Goal: Information Seeking & Learning: Compare options

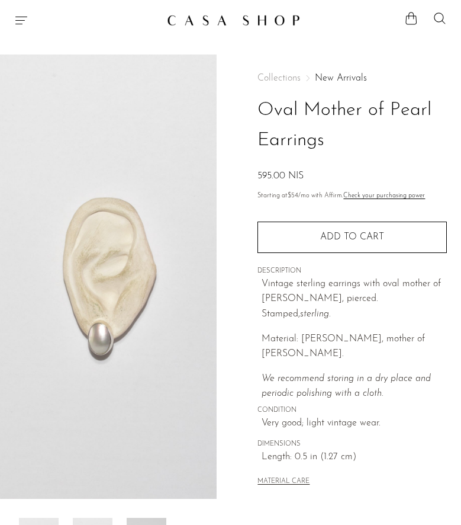
scroll to position [147, 0]
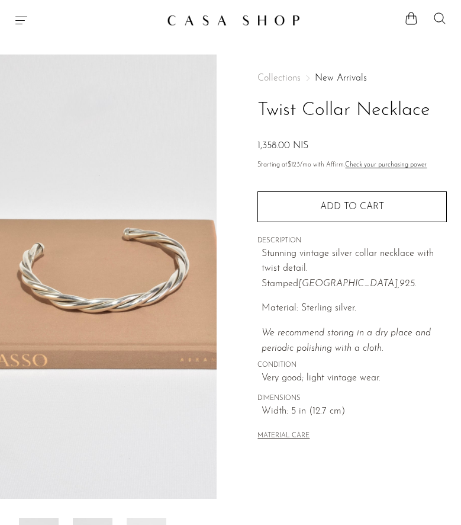
scroll to position [177, 0]
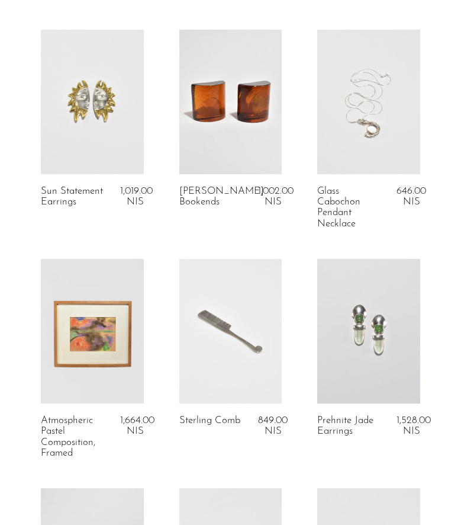
scroll to position [687, 0]
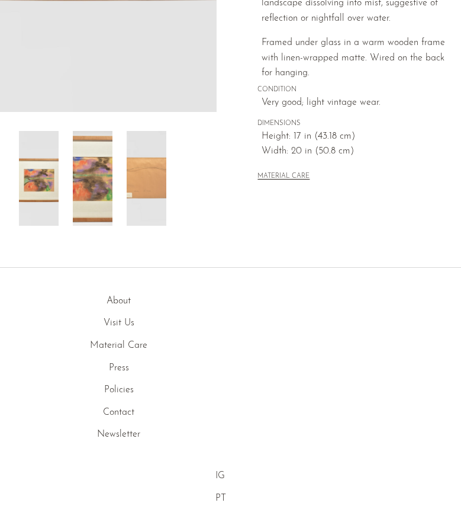
scroll to position [425, 0]
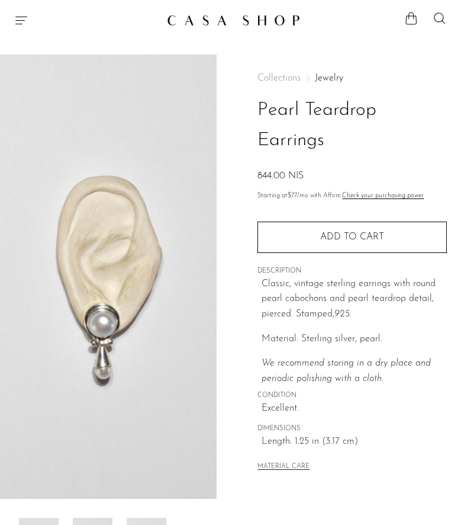
scroll to position [2, 0]
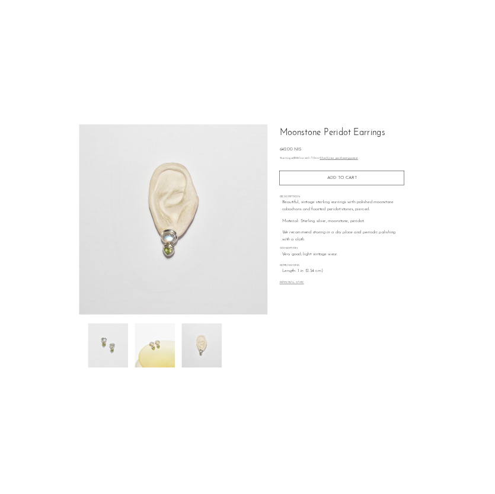
scroll to position [74, 0]
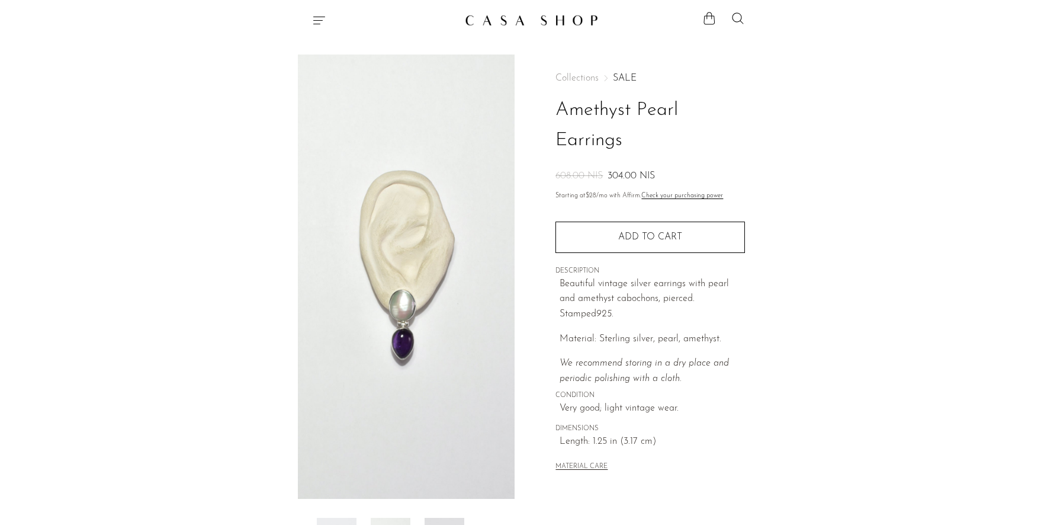
scroll to position [58, 0]
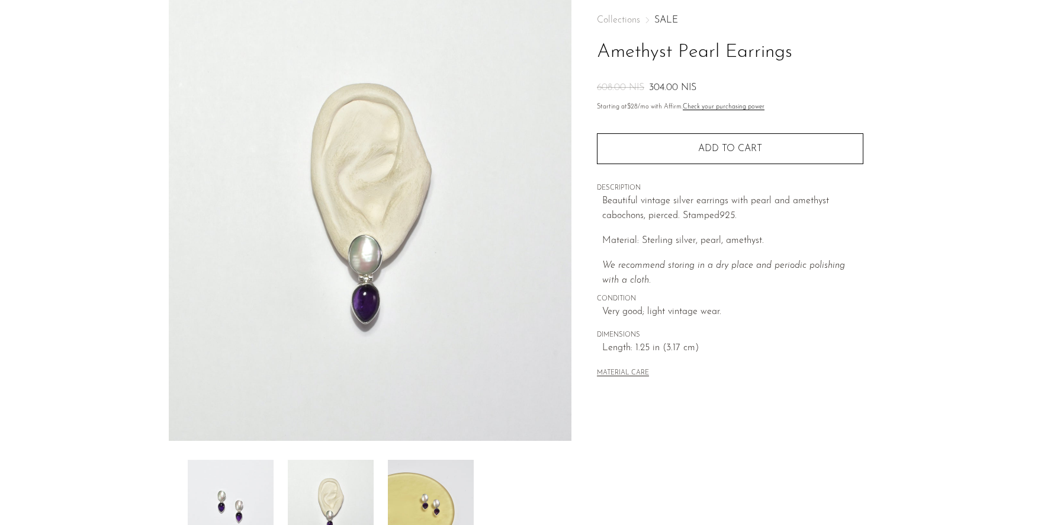
drag, startPoint x: 700, startPoint y: 84, endPoint x: 650, endPoint y: 85, distance: 49.8
click at [461, 85] on div "608.00 NIS 304.00 NIS" at bounding box center [730, 88] width 267 height 15
click at [461, 381] on div "Collections SALE Amethyst Pearl Earrings 608.00 NIS 304.00 NIS Starting at $28 …" at bounding box center [730, 197] width 267 height 403
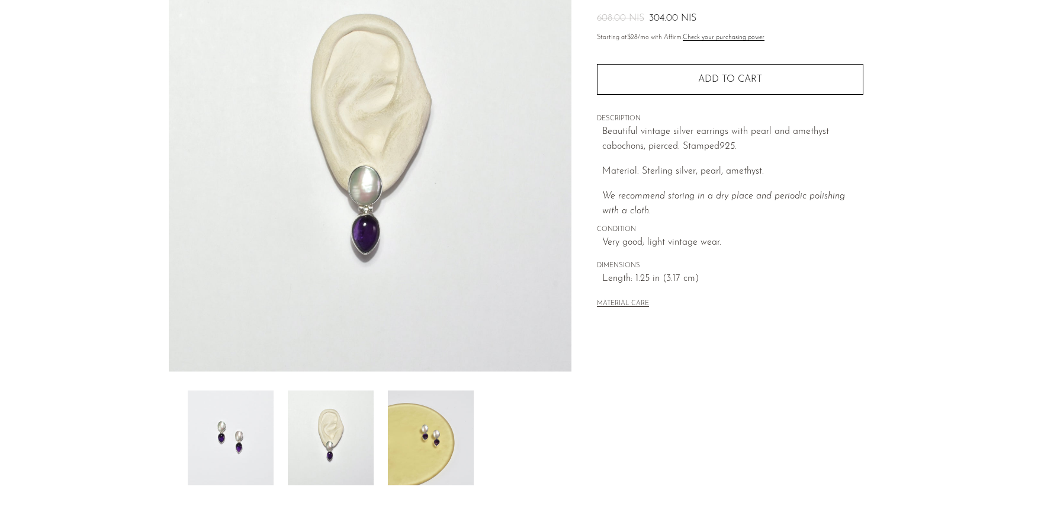
scroll to position [136, 0]
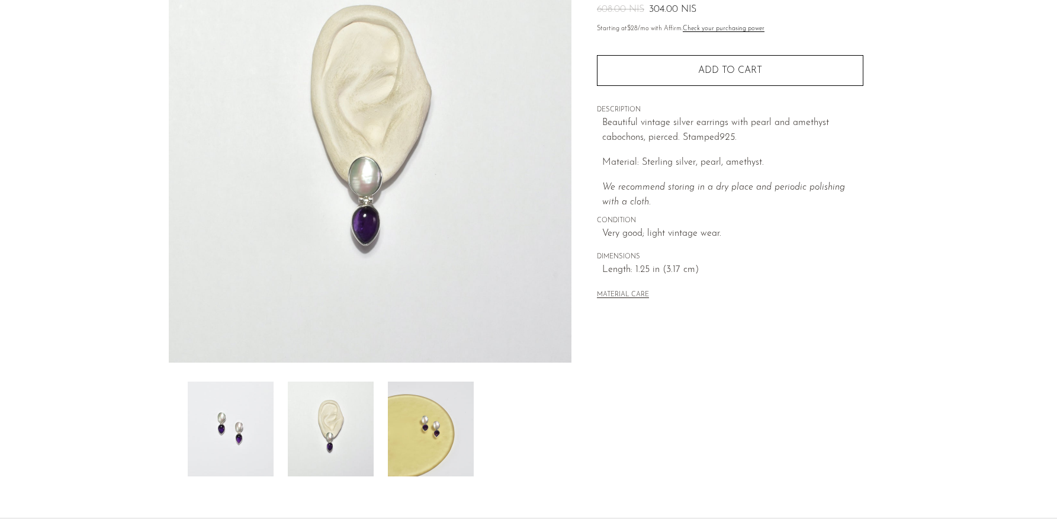
click at [316, 445] on img at bounding box center [331, 428] width 86 height 95
click at [427, 426] on img at bounding box center [431, 428] width 86 height 95
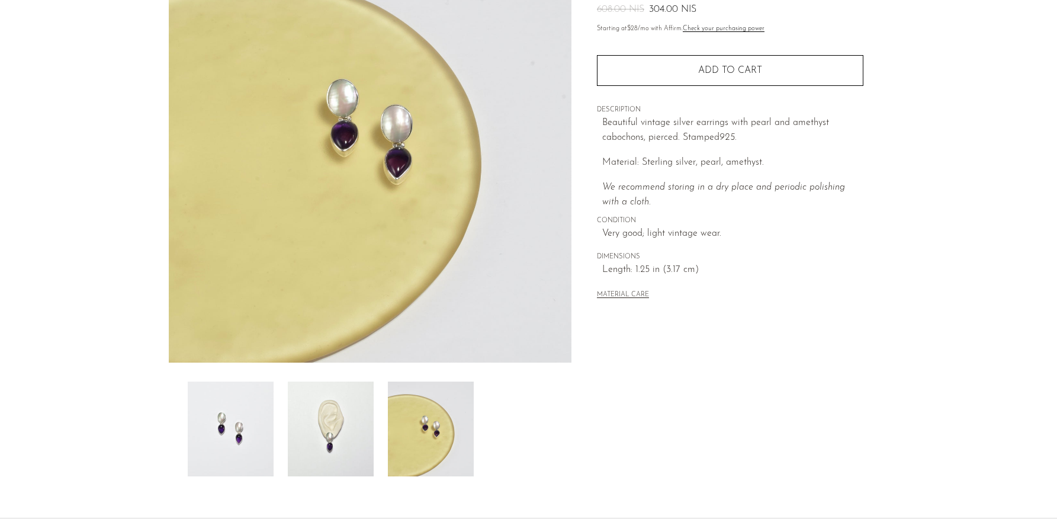
click at [343, 436] on img at bounding box center [331, 428] width 86 height 95
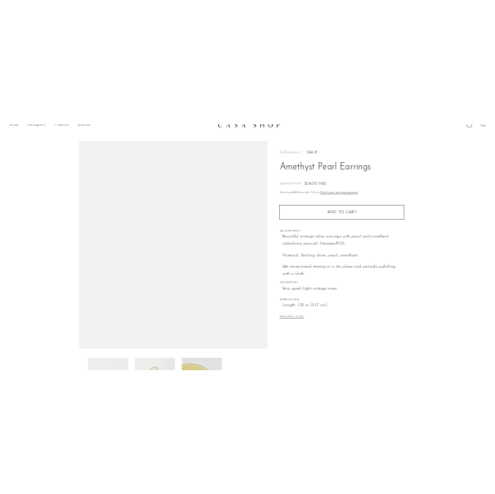
scroll to position [9, 0]
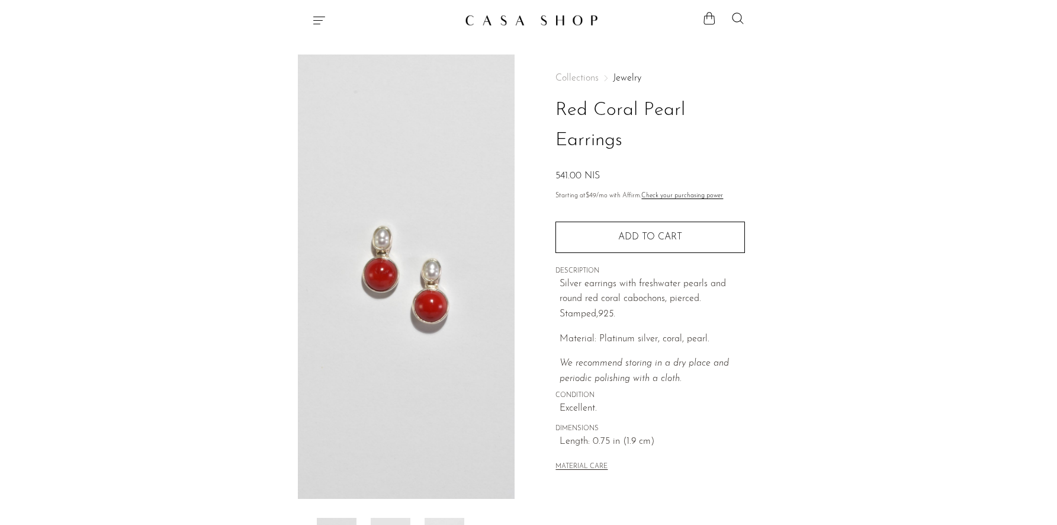
scroll to position [67, 0]
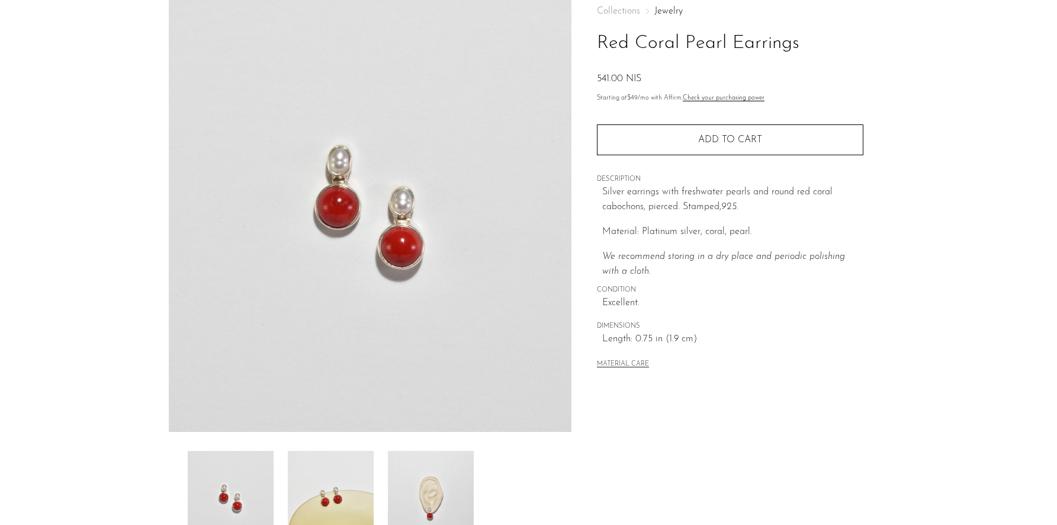
click at [432, 474] on img at bounding box center [431, 498] width 86 height 95
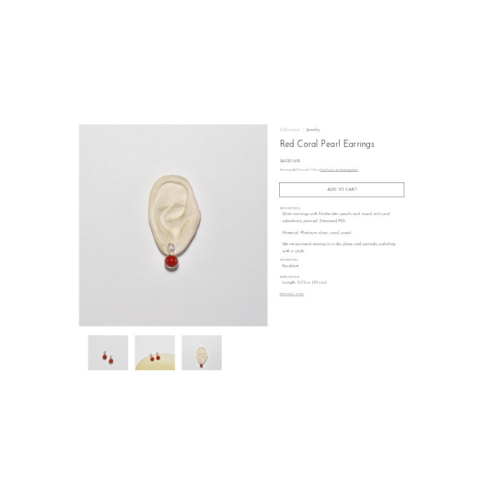
scroll to position [0, 0]
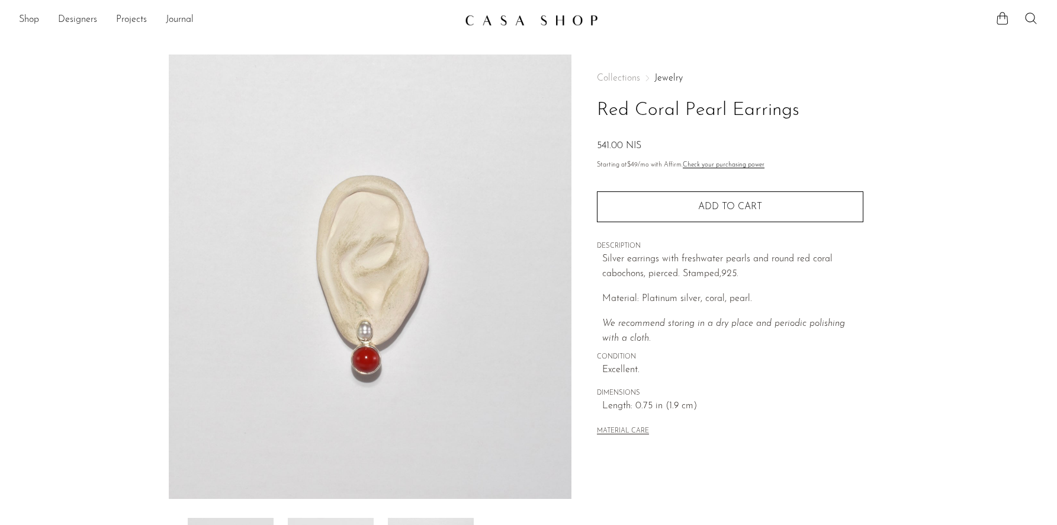
click at [461, 84] on div "Collections Jewelry Red Coral Pearl Earrings 541.00 NIS" at bounding box center [730, 113] width 267 height 81
click at [461, 80] on link "Jewelry" at bounding box center [669, 77] width 28 height 9
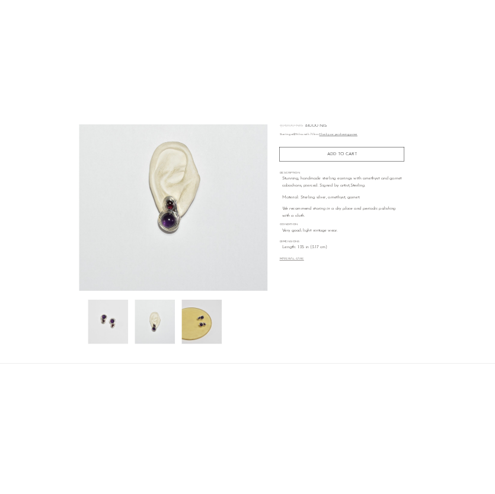
scroll to position [124, 0]
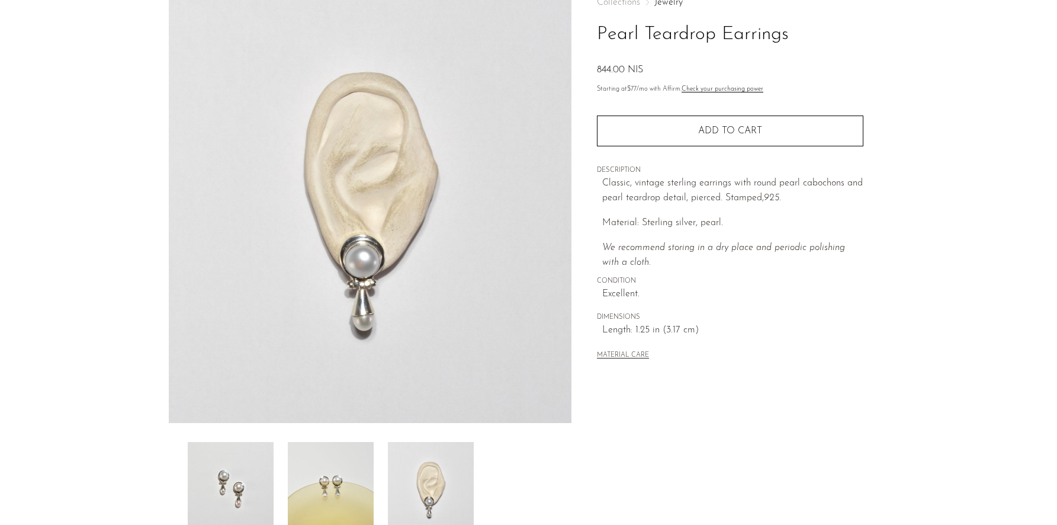
scroll to position [80, 0]
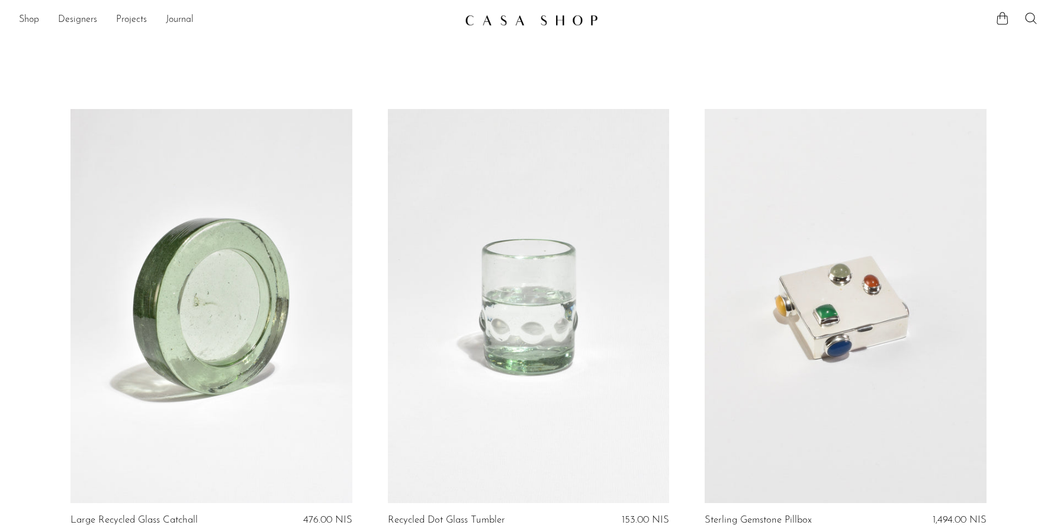
scroll to position [687, 0]
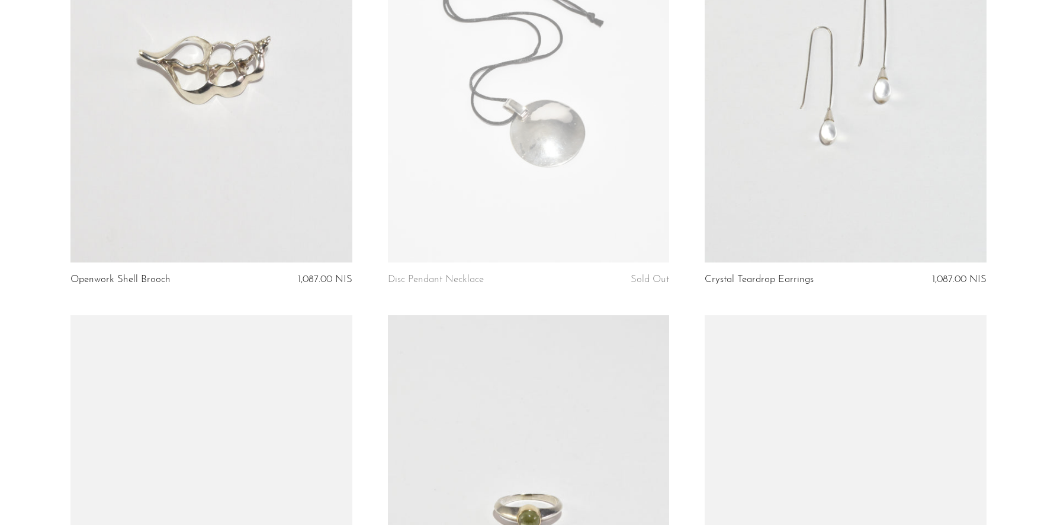
click at [806, 117] on link at bounding box center [845, 65] width 281 height 395
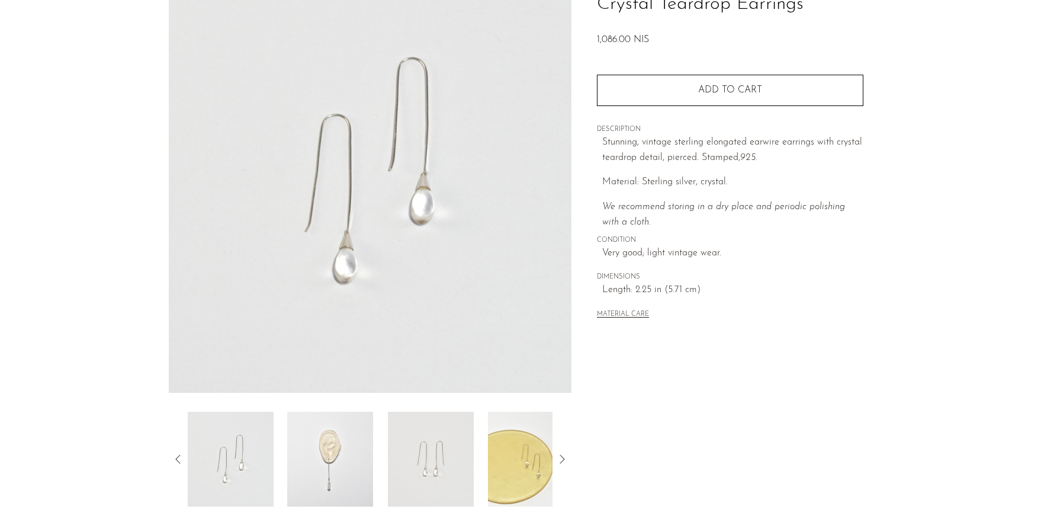
scroll to position [117, 0]
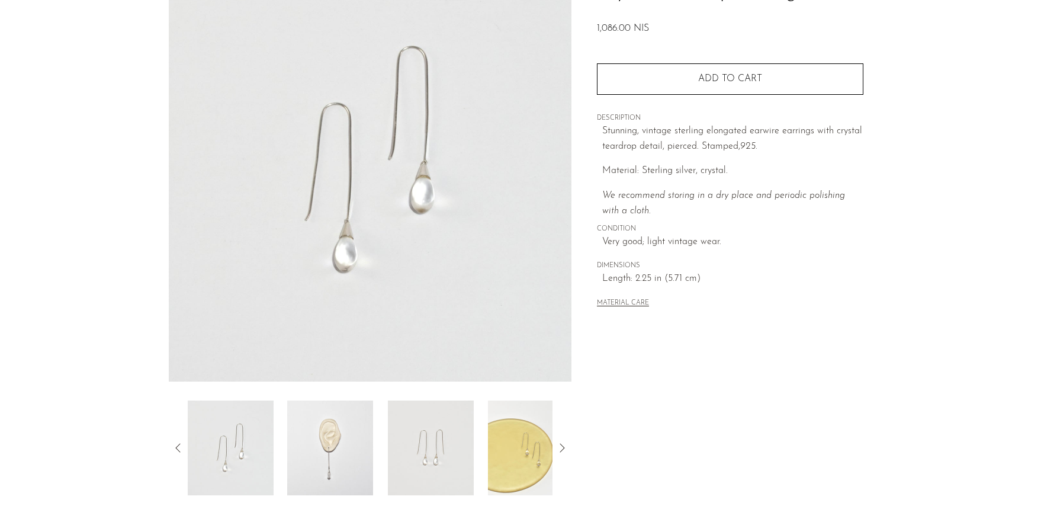
click at [363, 451] on img at bounding box center [330, 447] width 86 height 95
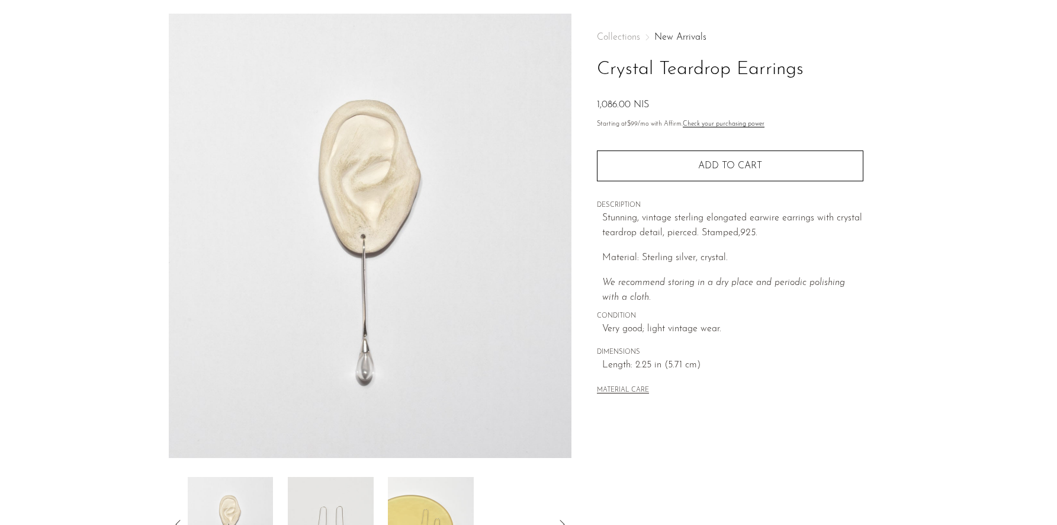
scroll to position [39, 0]
drag, startPoint x: 664, startPoint y: 104, endPoint x: 591, endPoint y: 101, distance: 73.5
click at [591, 101] on div "Collections New Arrivals Crystal Teardrop Earrings 1,086.00 NIS Starting at $99…" at bounding box center [730, 294] width 317 height 558
click at [756, 329] on span "Very good; light vintage wear." at bounding box center [732, 330] width 261 height 15
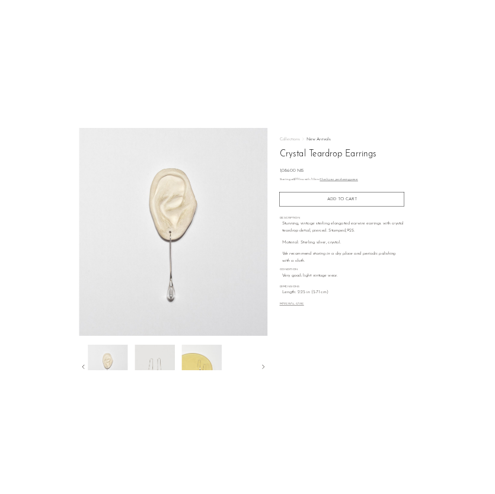
scroll to position [47, 0]
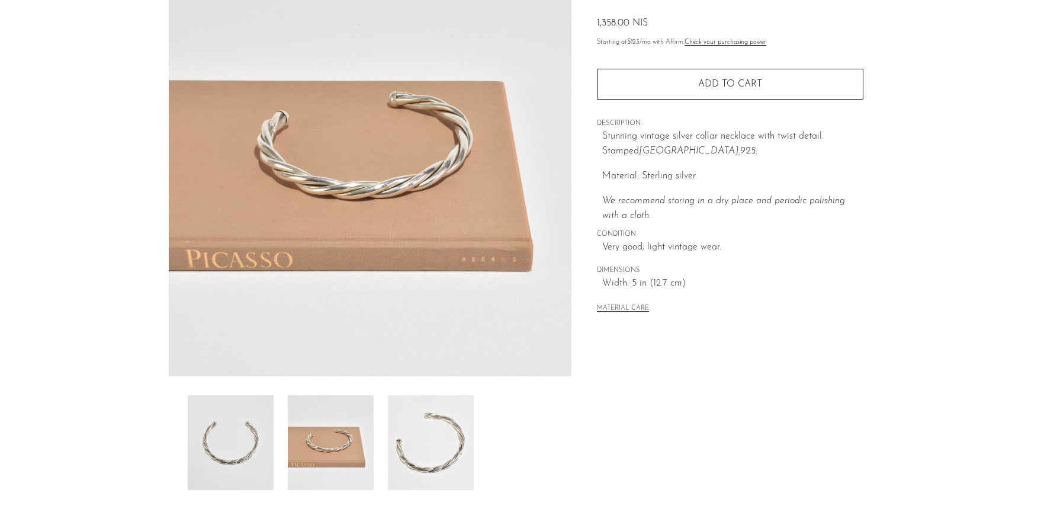
scroll to position [120, 0]
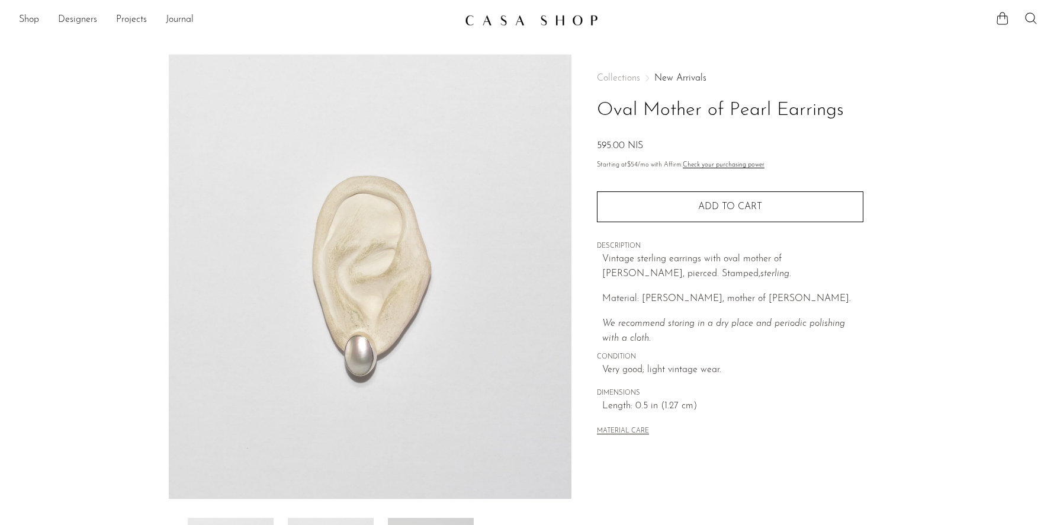
scroll to position [147, 0]
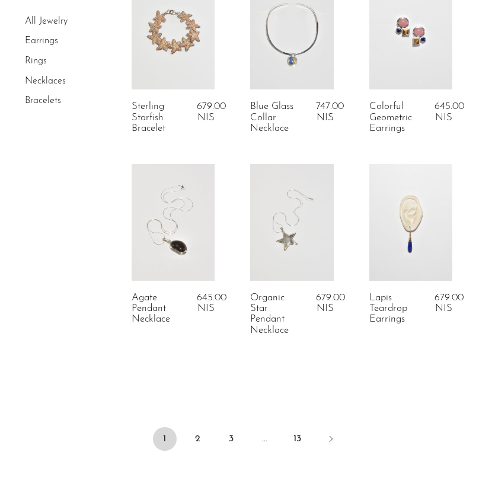
scroll to position [2057, 0]
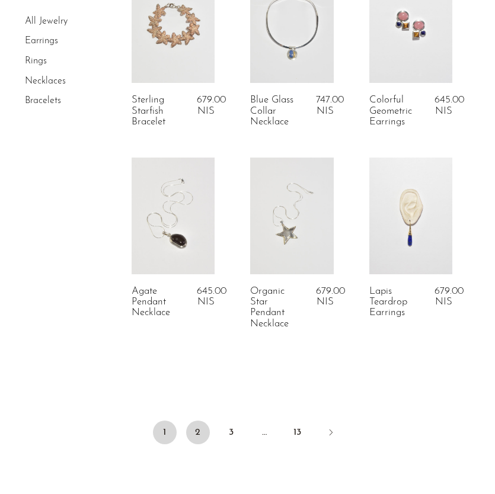
click at [204, 433] on link "2" at bounding box center [198, 433] width 24 height 24
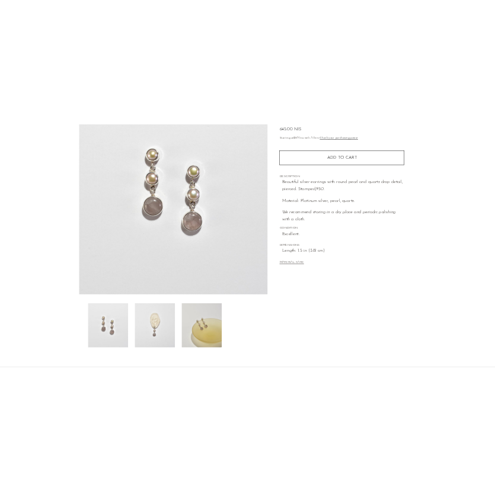
scroll to position [227, 0]
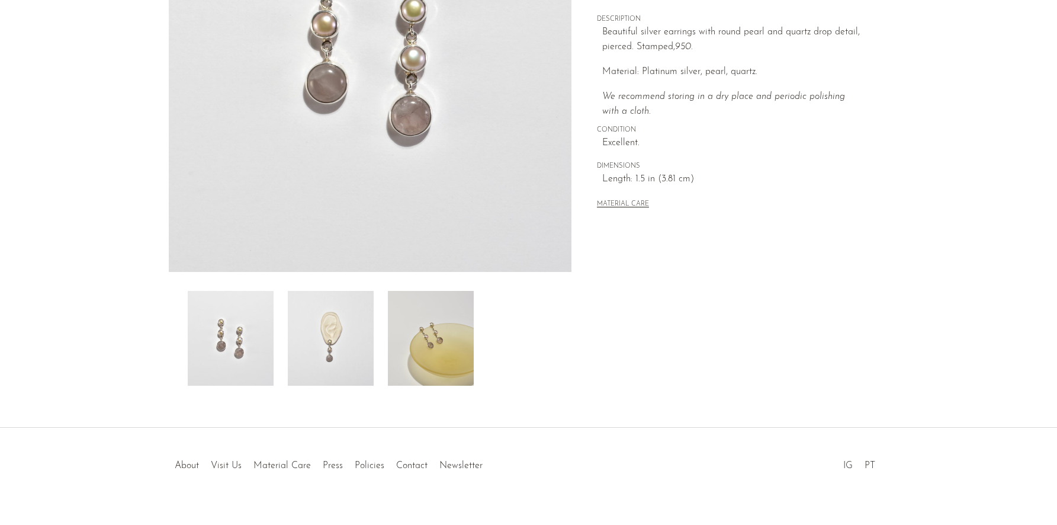
click at [345, 351] on img at bounding box center [331, 338] width 86 height 95
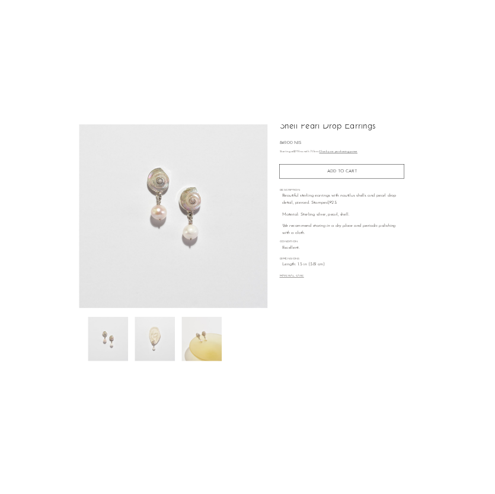
scroll to position [108, 0]
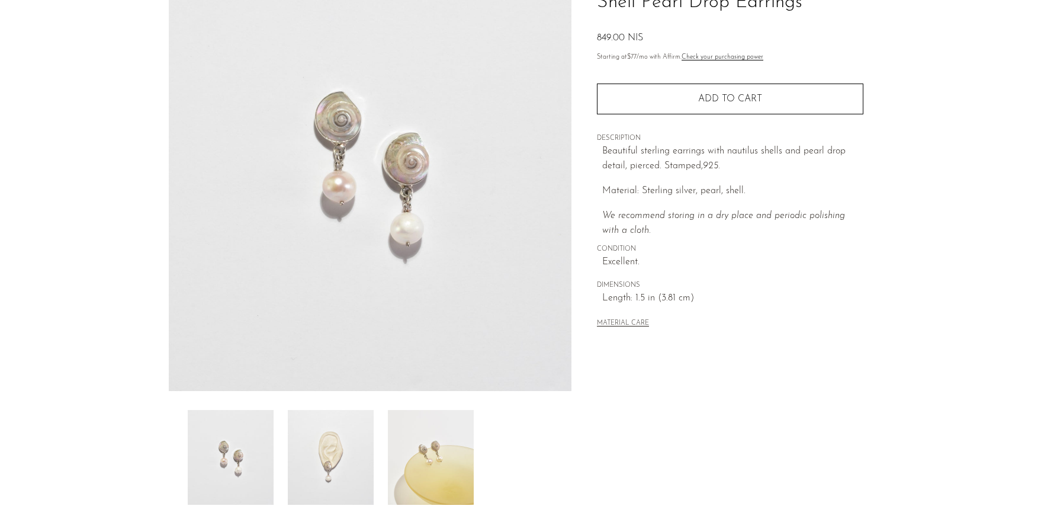
click at [345, 469] on img at bounding box center [331, 457] width 86 height 95
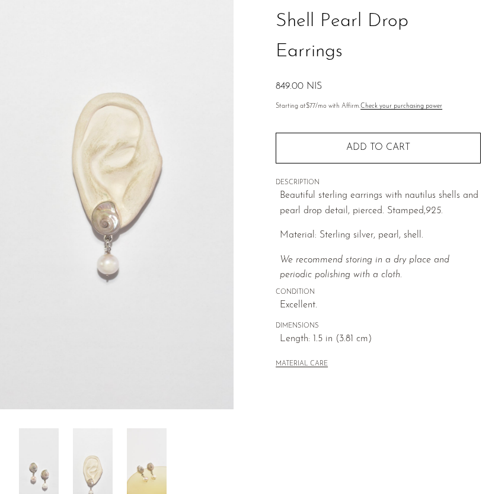
scroll to position [89, 0]
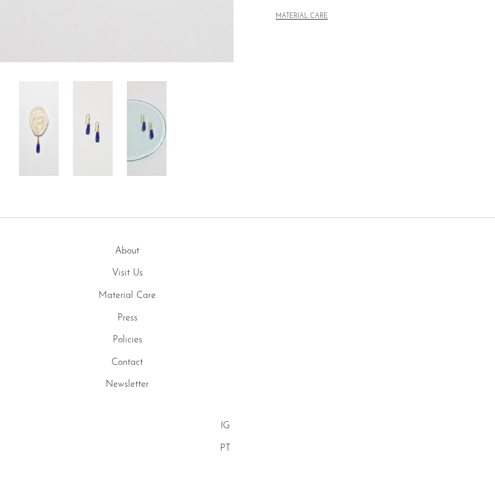
scroll to position [442, 0]
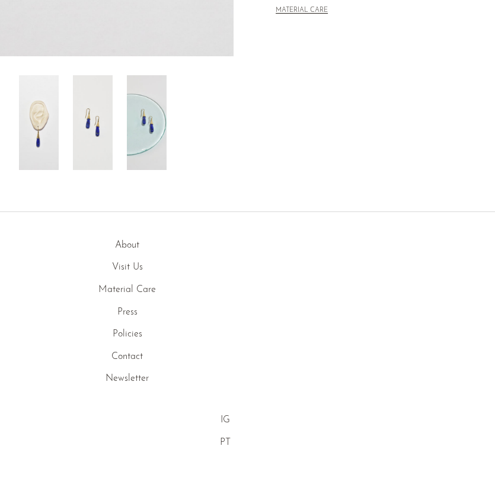
click at [95, 150] on img at bounding box center [93, 122] width 40 height 95
click at [132, 147] on img at bounding box center [147, 122] width 40 height 95
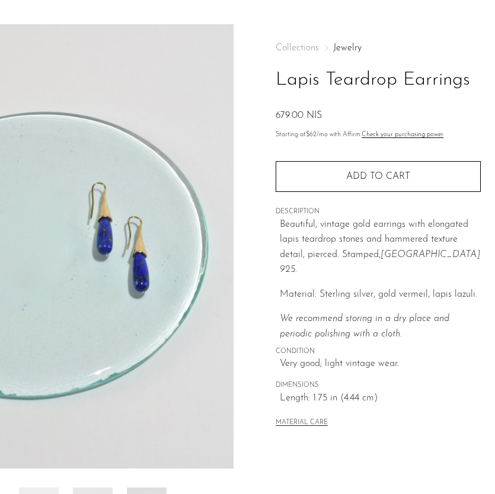
scroll to position [0, 0]
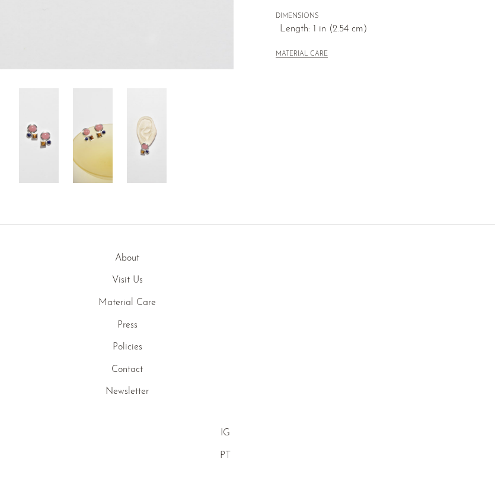
click at [143, 150] on img at bounding box center [147, 135] width 40 height 95
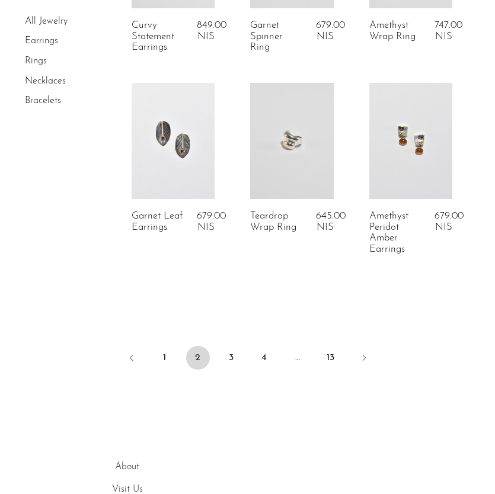
scroll to position [2180, 0]
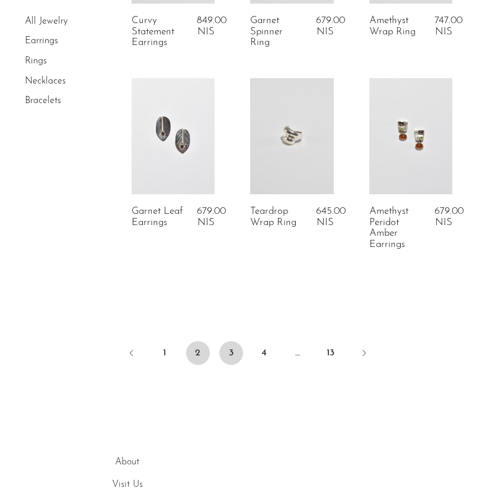
click at [232, 351] on link "3" at bounding box center [231, 353] width 24 height 24
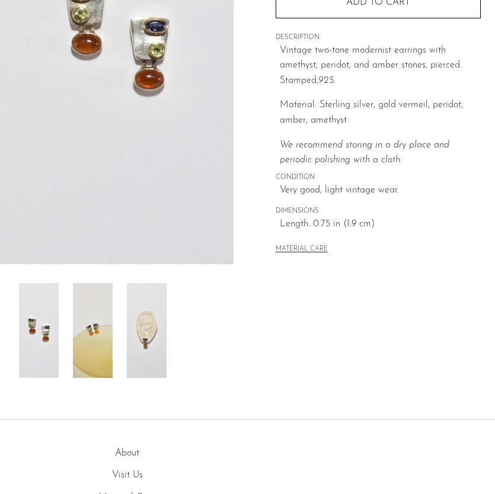
scroll to position [255, 0]
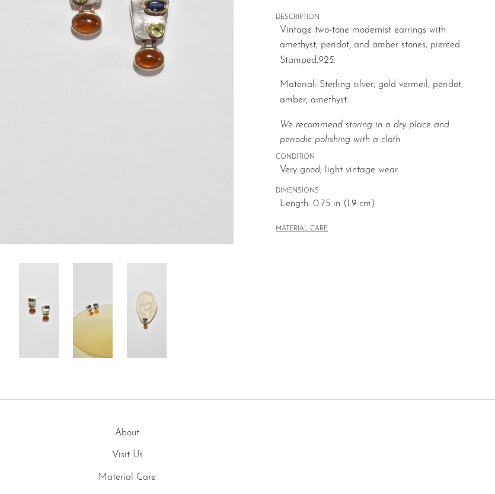
click at [142, 311] on img at bounding box center [147, 310] width 40 height 95
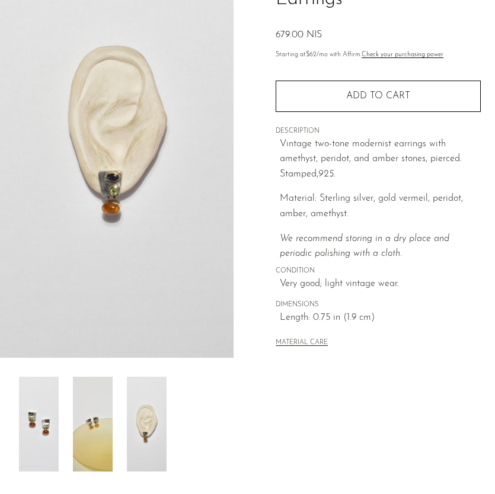
scroll to position [121, 0]
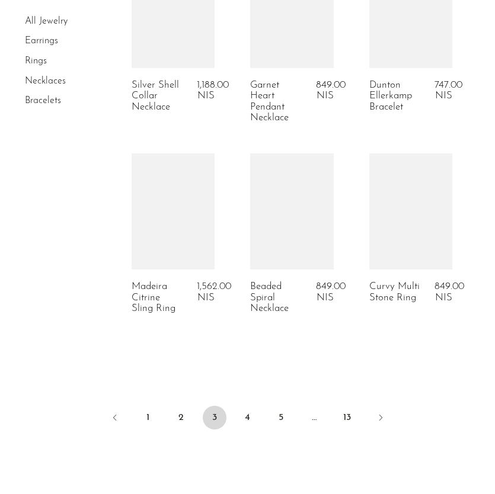
scroll to position [2156, 0]
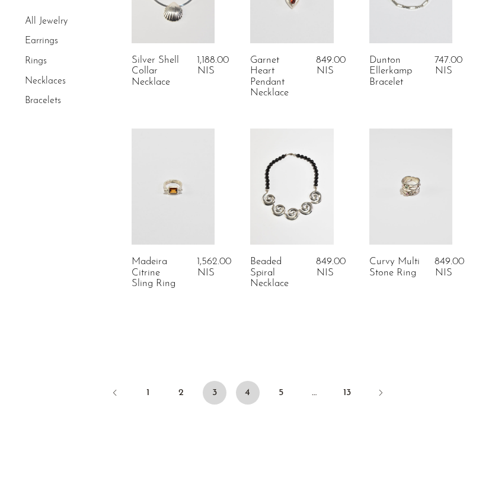
click at [253, 384] on link "4" at bounding box center [248, 393] width 24 height 24
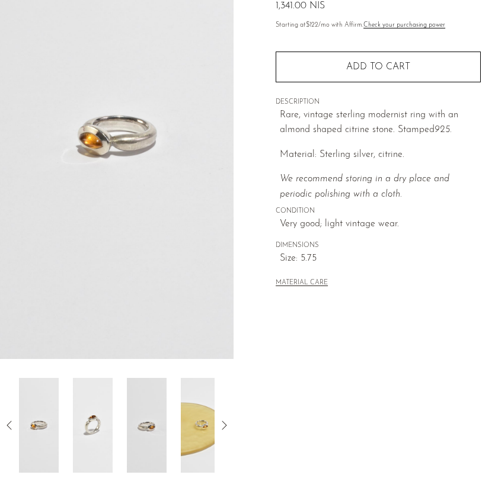
scroll to position [155, 0]
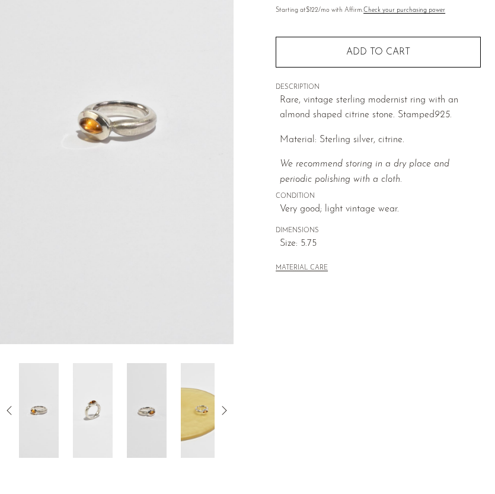
click at [240, 411] on article "Modernist Citrine Ring 1,341.00 NIS" at bounding box center [247, 179] width 495 height 558
click at [225, 409] on icon at bounding box center [224, 410] width 14 height 14
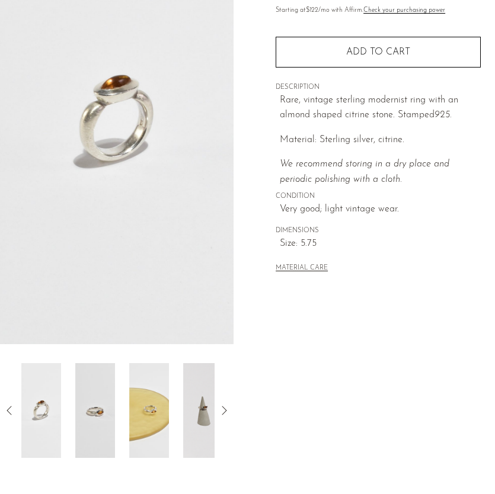
click at [225, 409] on icon at bounding box center [224, 410] width 14 height 14
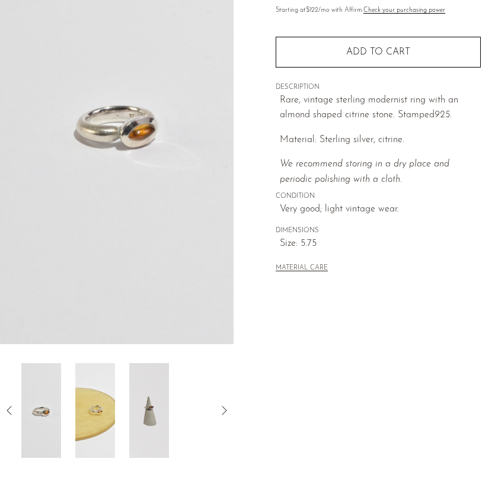
click at [224, 409] on icon at bounding box center [224, 410] width 14 height 14
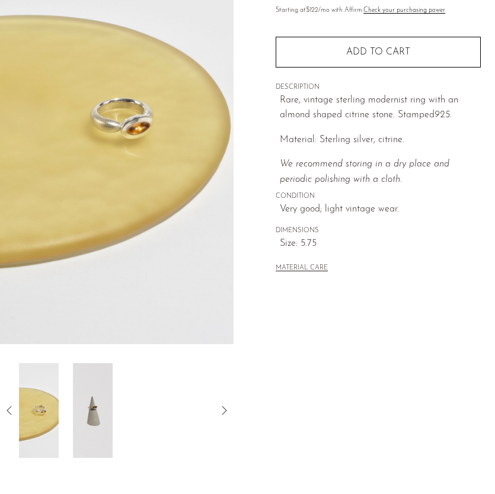
click at [224, 409] on icon at bounding box center [224, 410] width 14 height 14
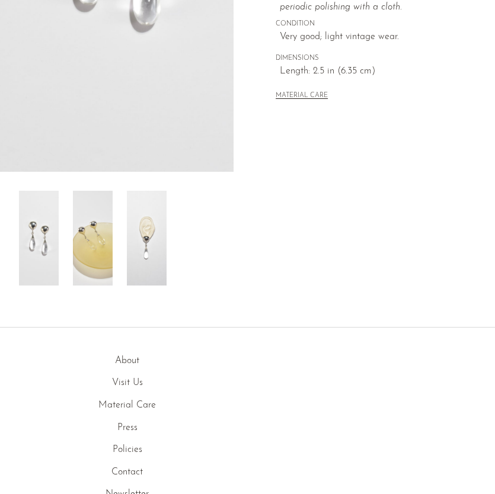
scroll to position [344, 0]
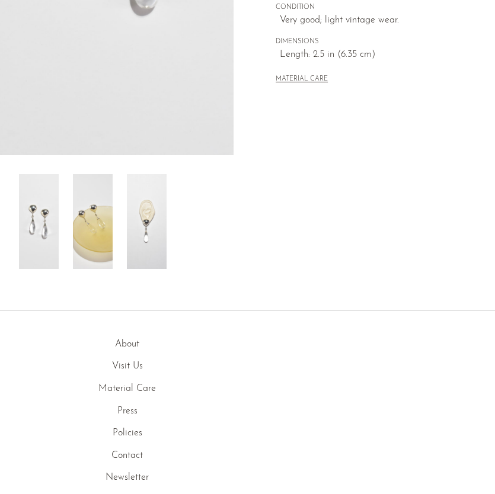
click at [142, 236] on img at bounding box center [147, 221] width 40 height 95
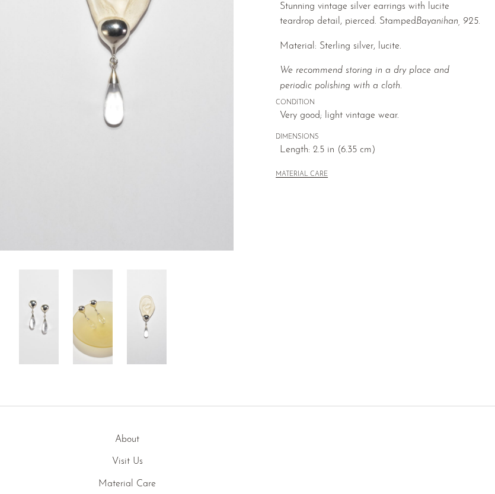
scroll to position [63, 0]
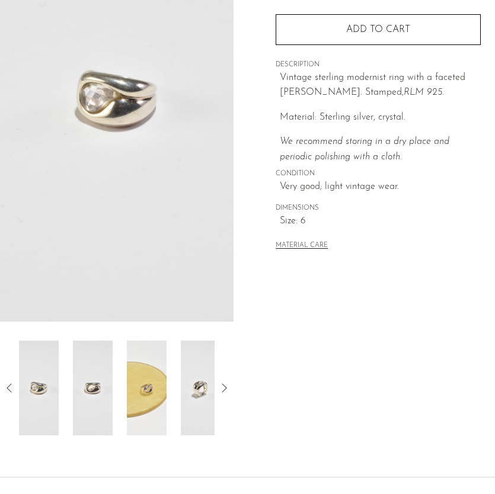
scroll to position [178, 0]
click at [200, 384] on img at bounding box center [201, 387] width 40 height 95
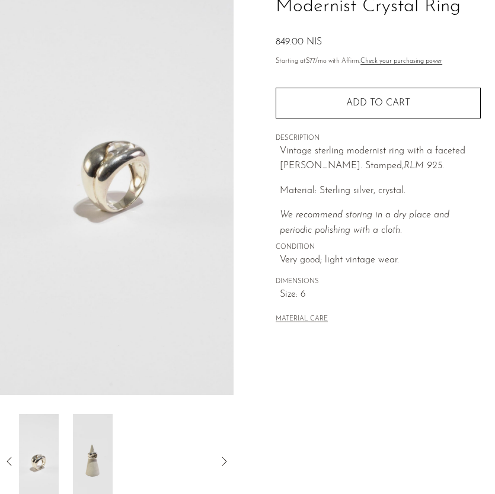
scroll to position [0, 0]
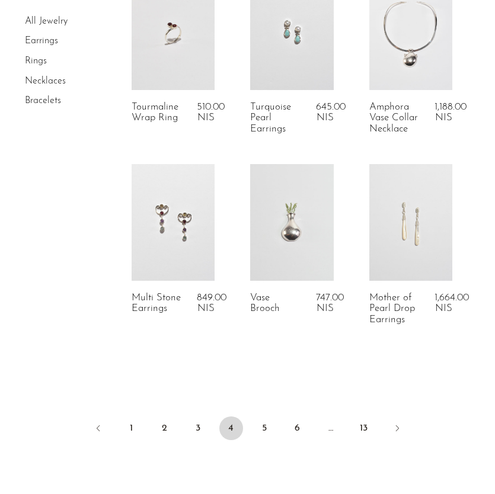
scroll to position [2091, 0]
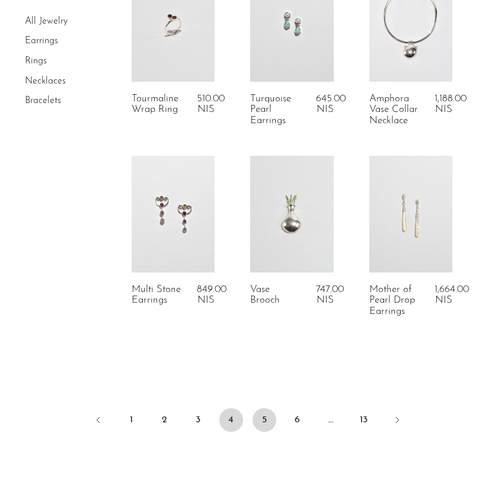
click at [271, 420] on link "5" at bounding box center [264, 420] width 24 height 24
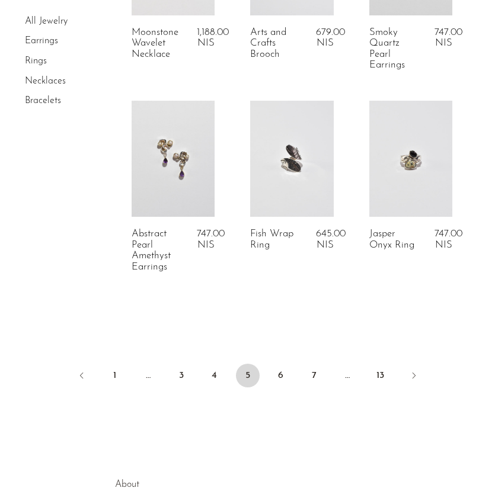
scroll to position [2155, 0]
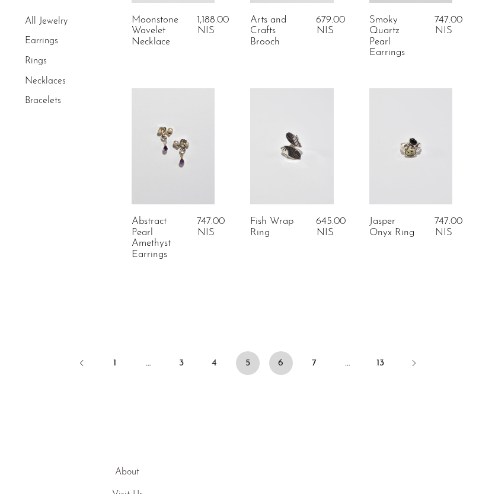
click at [284, 363] on link "6" at bounding box center [281, 363] width 24 height 24
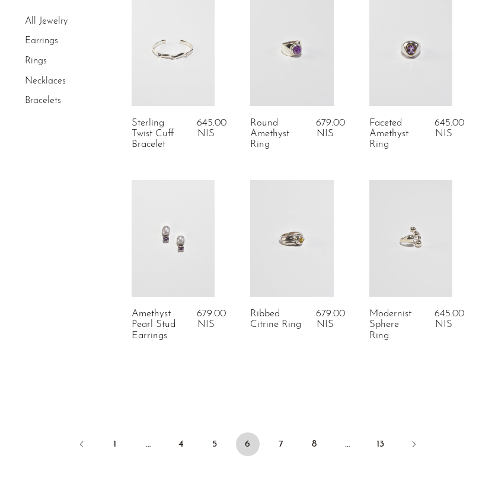
scroll to position [2029, 0]
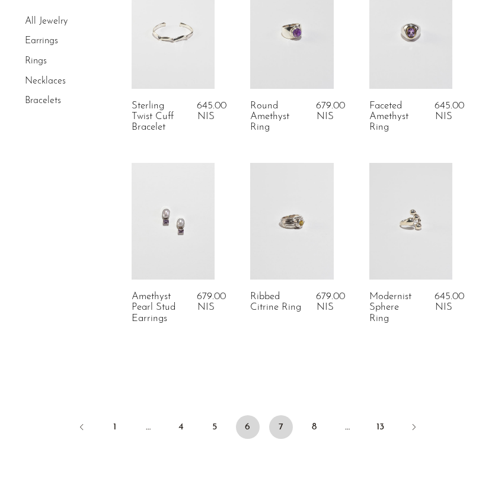
click at [280, 439] on link "7" at bounding box center [281, 427] width 24 height 24
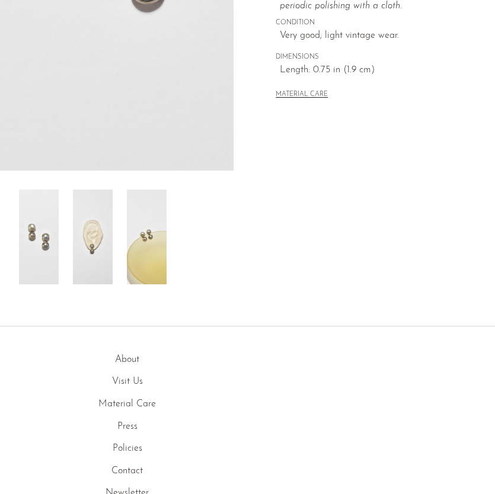
scroll to position [314, 0]
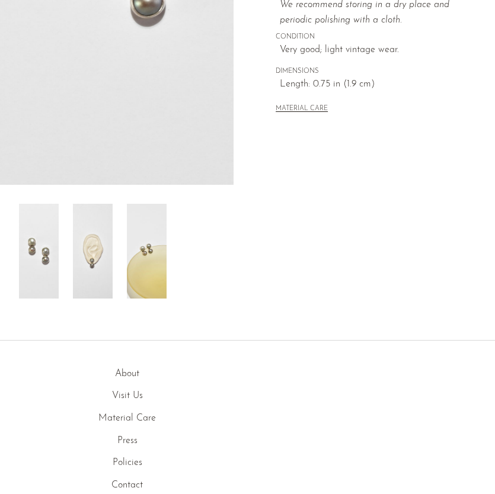
click at [83, 252] on img at bounding box center [93, 251] width 40 height 95
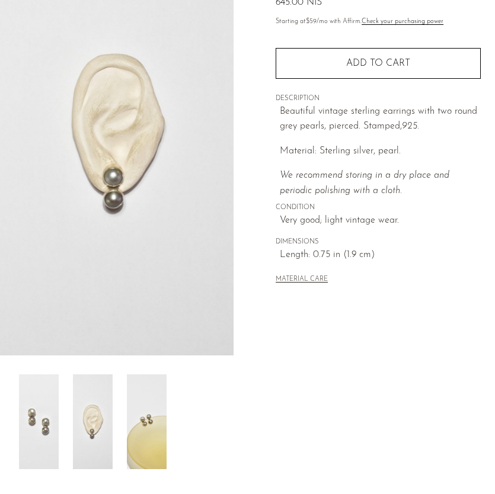
scroll to position [0, 0]
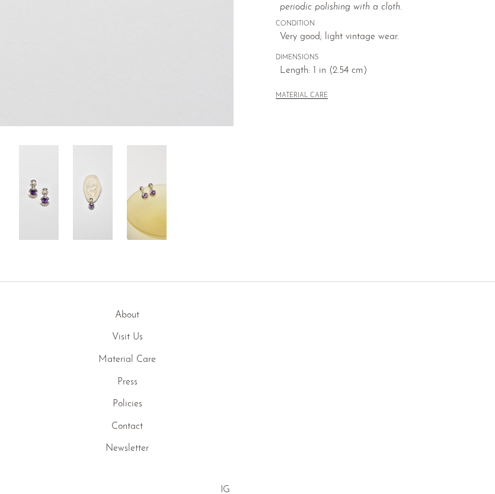
scroll to position [386, 0]
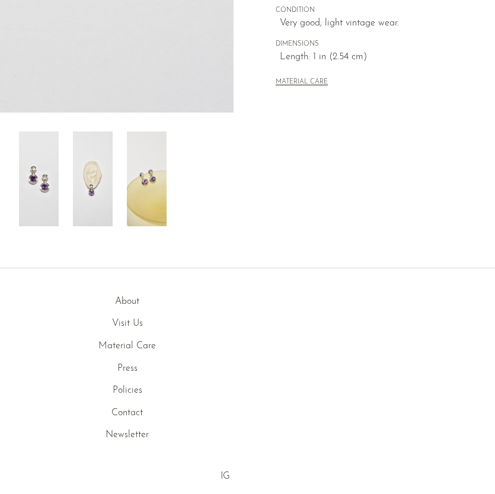
click at [91, 200] on img at bounding box center [93, 179] width 40 height 95
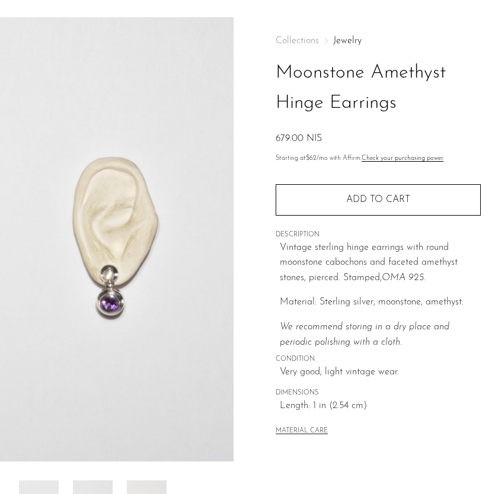
scroll to position [28, 0]
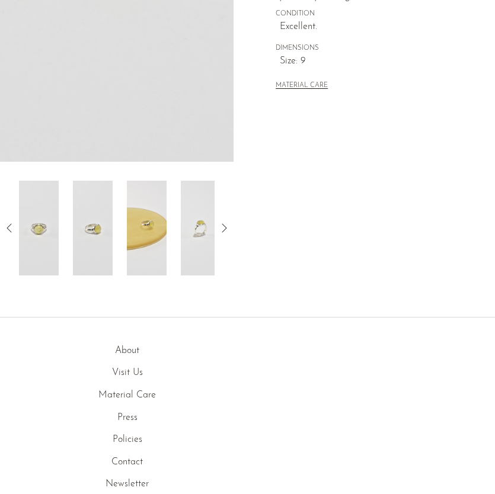
scroll to position [351, 0]
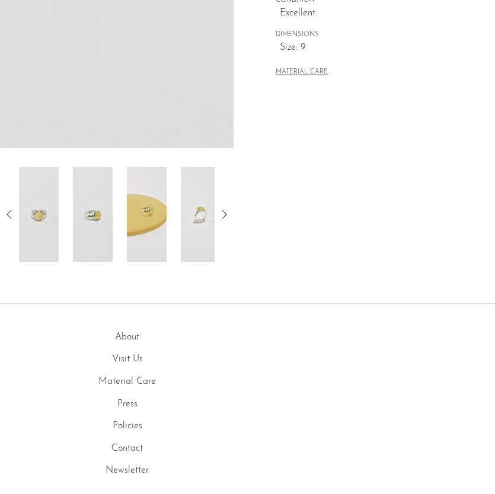
click at [222, 217] on icon at bounding box center [224, 214] width 14 height 14
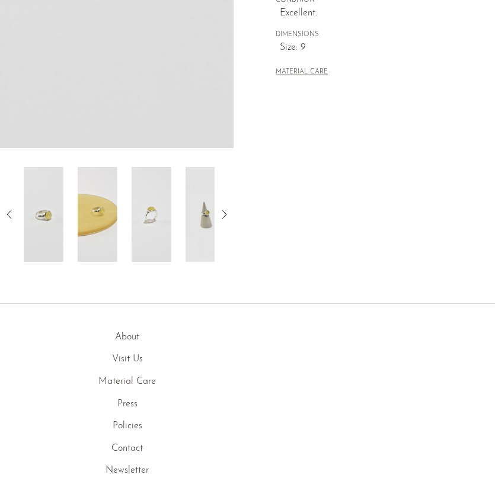
click at [222, 217] on icon at bounding box center [224, 214] width 14 height 14
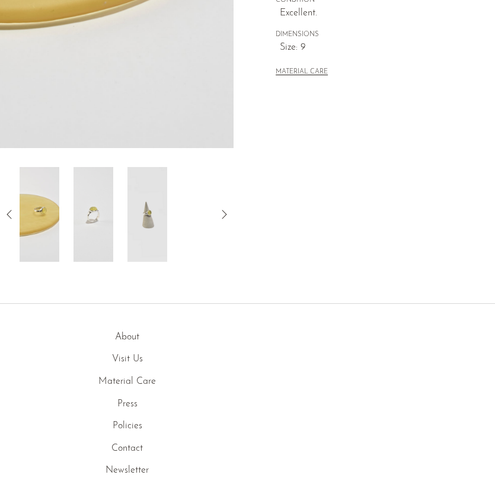
click at [220, 217] on icon at bounding box center [224, 214] width 14 height 14
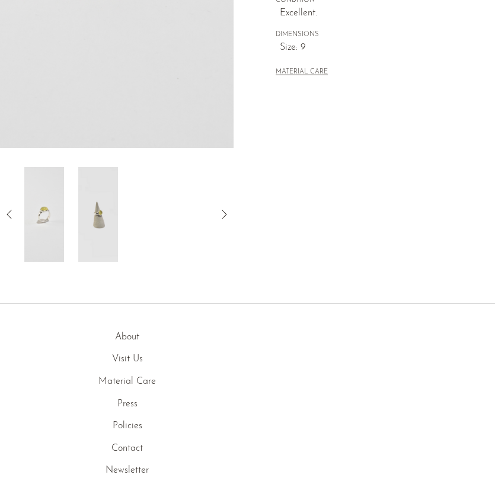
click at [220, 217] on icon at bounding box center [224, 214] width 14 height 14
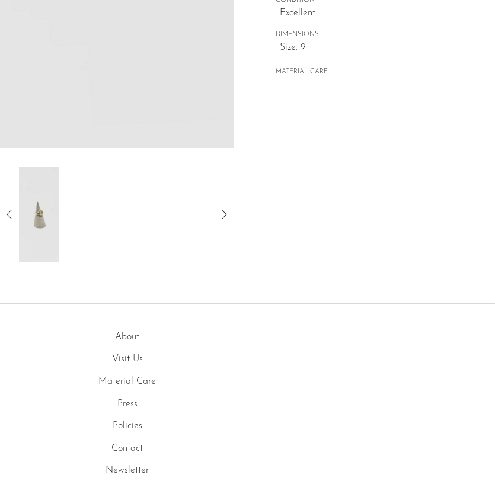
click at [50, 225] on img at bounding box center [39, 214] width 40 height 95
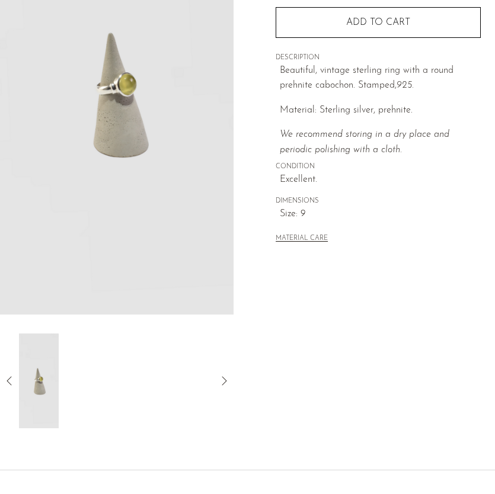
scroll to position [148, 0]
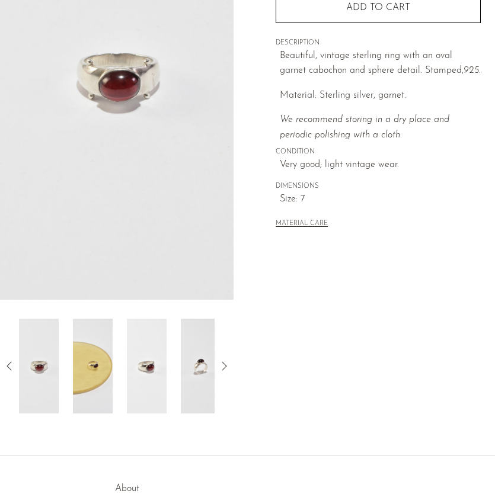
scroll to position [222, 0]
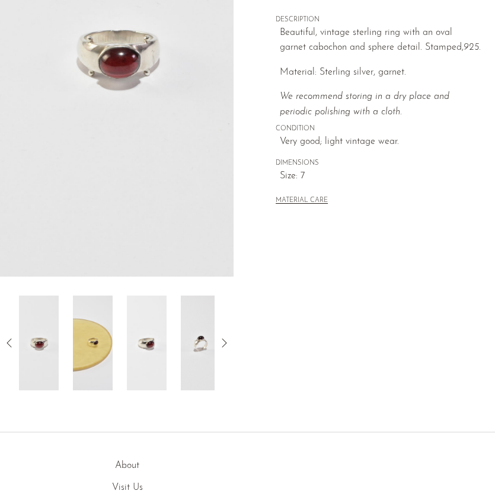
click at [111, 342] on img at bounding box center [93, 343] width 40 height 95
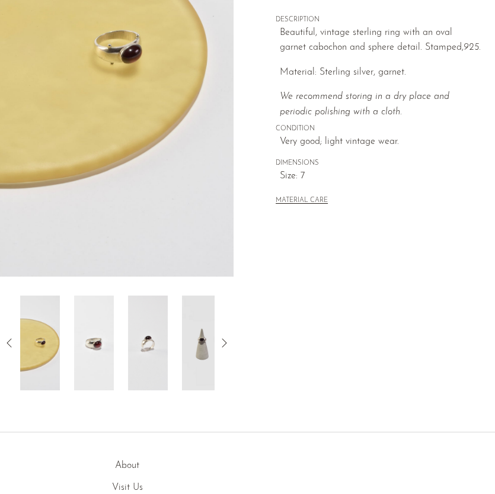
click at [141, 343] on img at bounding box center [148, 343] width 40 height 95
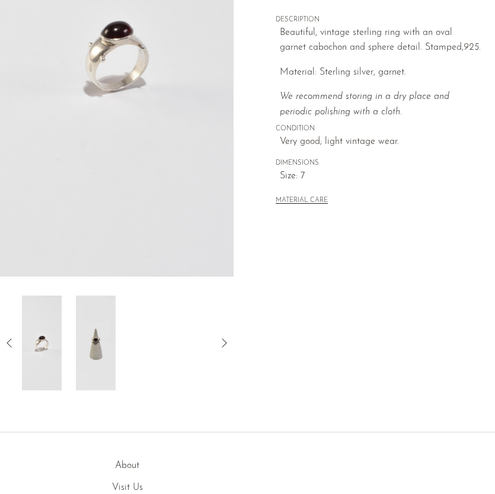
scroll to position [0, 0]
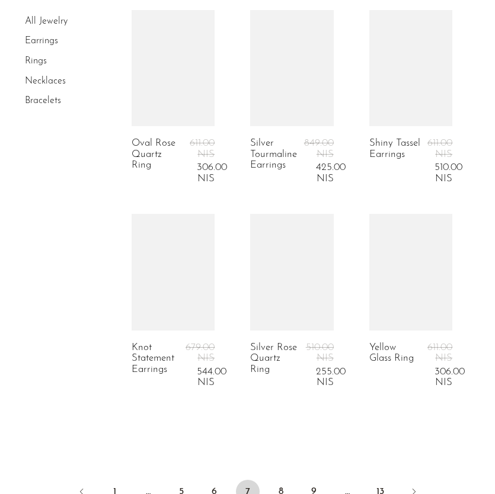
scroll to position [2221, 0]
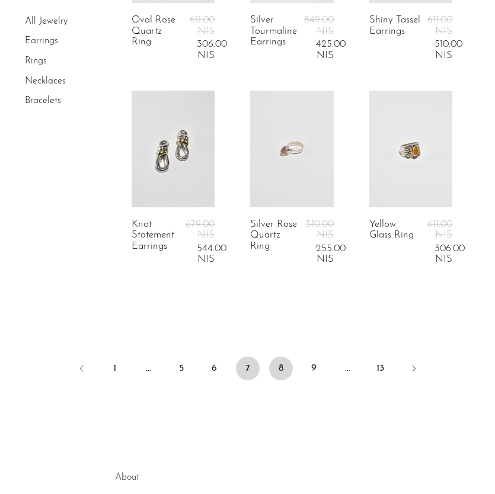
click at [278, 368] on link "8" at bounding box center [281, 369] width 24 height 24
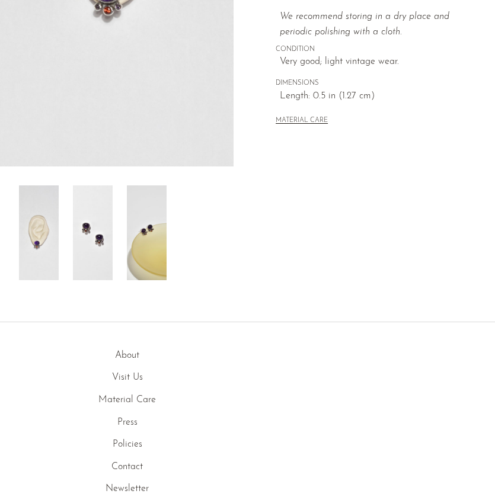
scroll to position [355, 0]
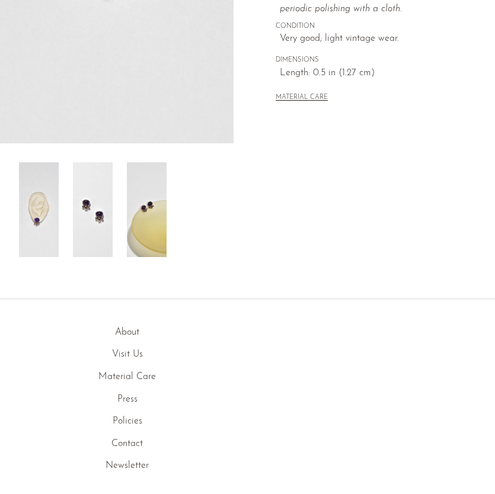
click at [95, 225] on img at bounding box center [93, 209] width 40 height 95
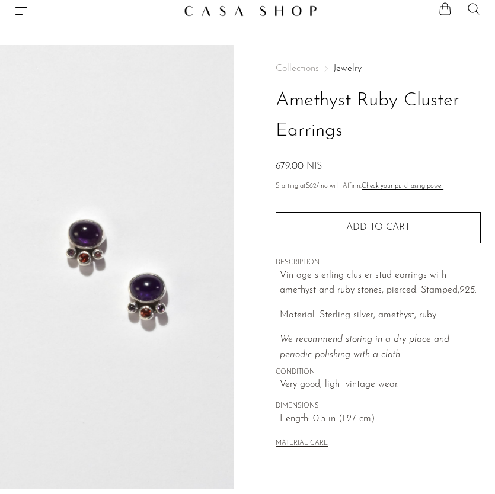
scroll to position [0, 0]
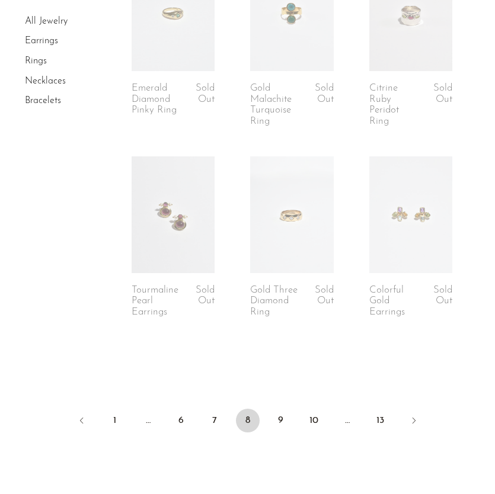
scroll to position [2163, 0]
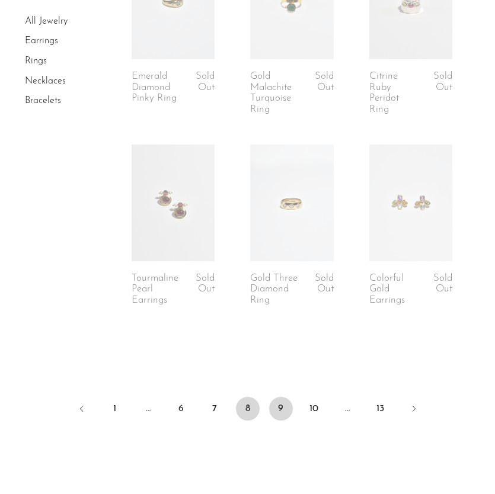
click at [283, 412] on link "9" at bounding box center [281, 409] width 24 height 24
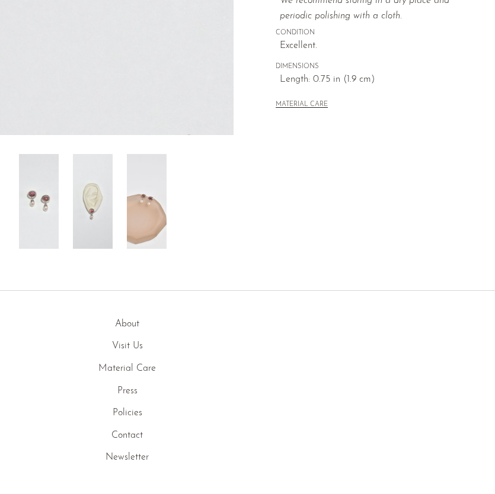
scroll to position [367, 0]
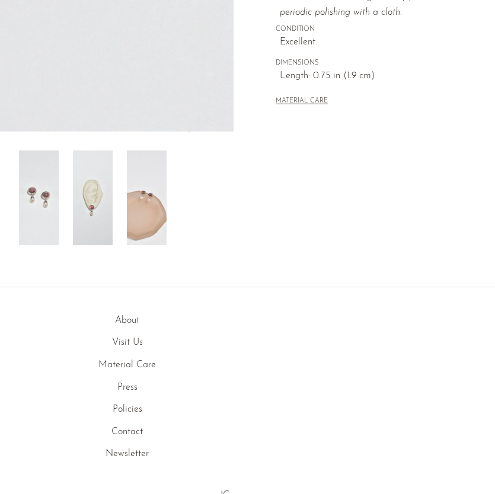
click at [94, 223] on img at bounding box center [93, 197] width 40 height 95
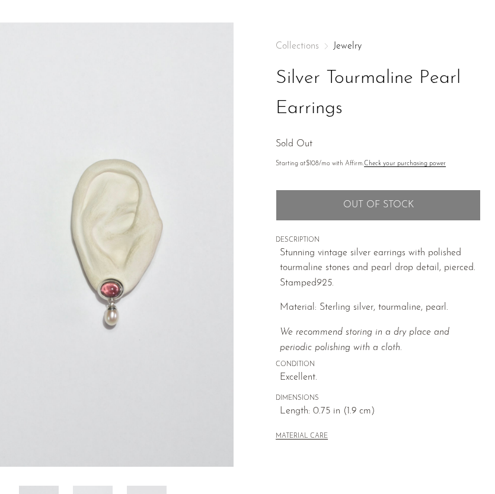
scroll to position [0, 0]
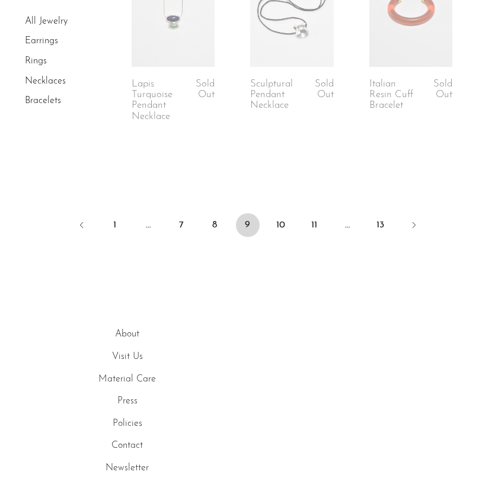
scroll to position [2266, 0]
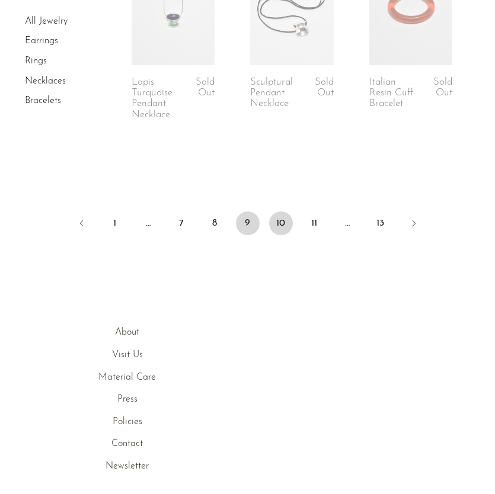
click at [283, 222] on link "10" at bounding box center [281, 223] width 24 height 24
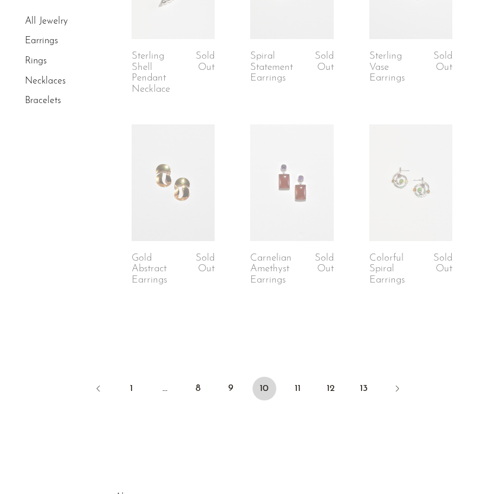
scroll to position [2108, 0]
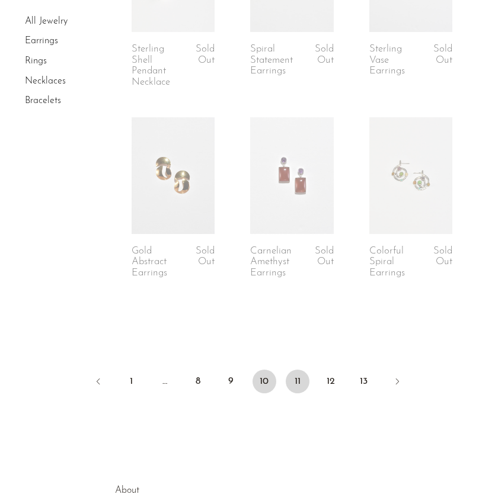
click at [296, 379] on link "11" at bounding box center [298, 382] width 24 height 24
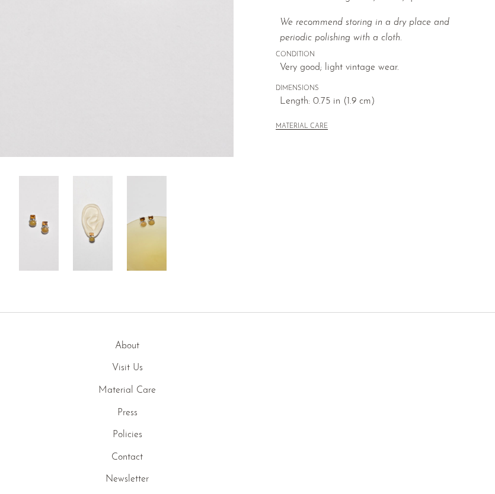
scroll to position [342, 0]
click at [94, 231] on img at bounding box center [93, 222] width 40 height 95
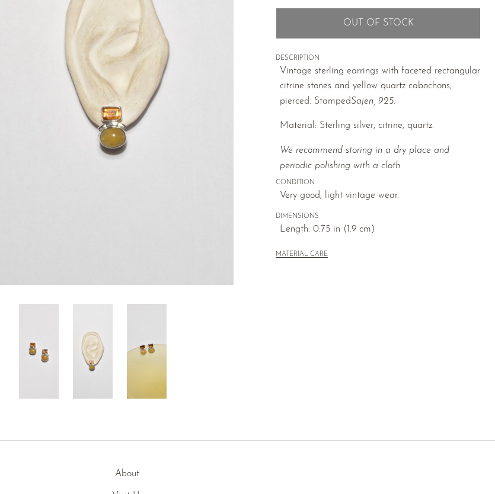
scroll to position [0, 0]
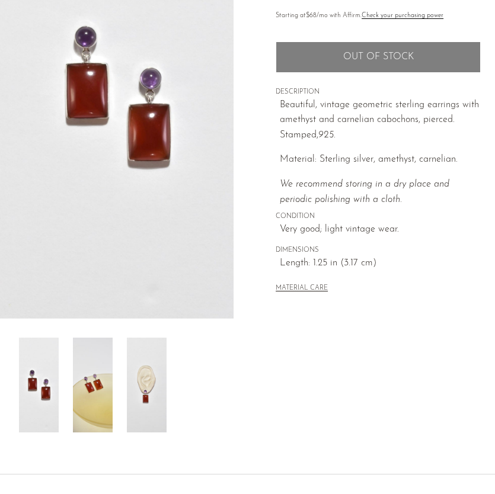
scroll to position [178, 0]
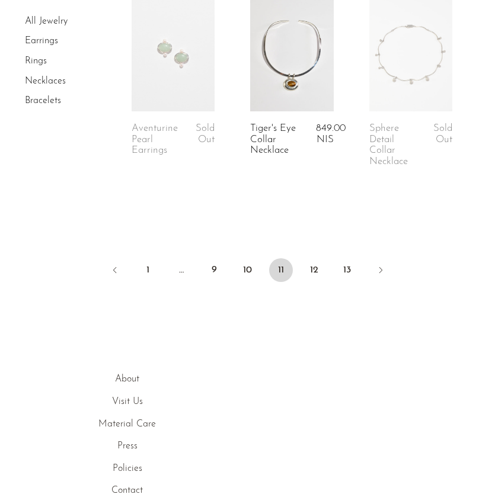
scroll to position [2250, 0]
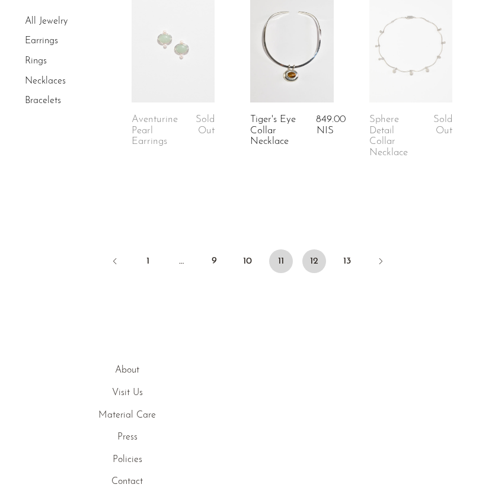
click at [315, 258] on link "12" at bounding box center [314, 261] width 24 height 24
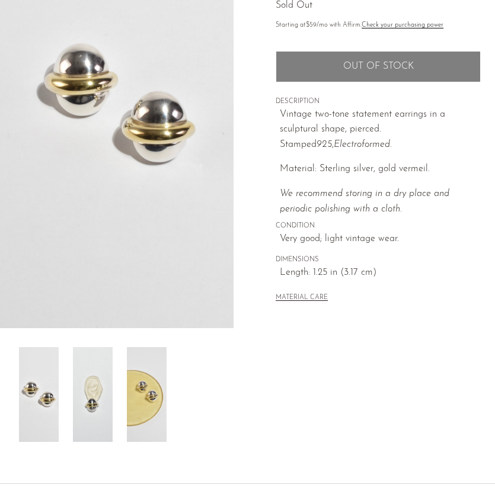
scroll to position [139, 0]
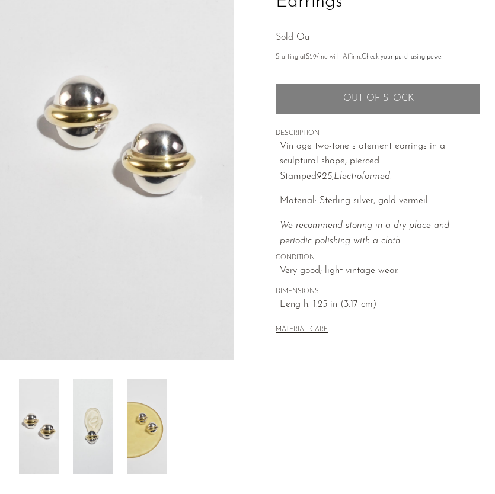
click at [108, 418] on img at bounding box center [93, 426] width 40 height 95
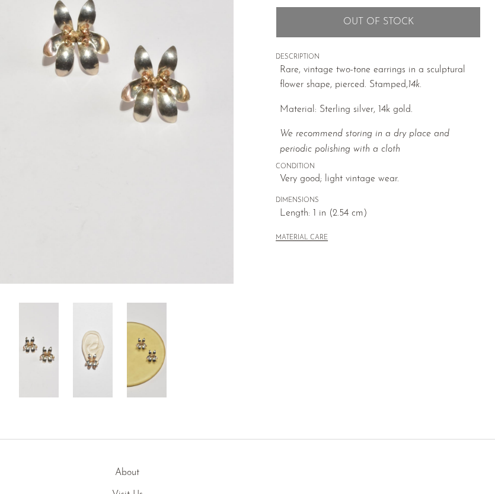
scroll to position [219, 0]
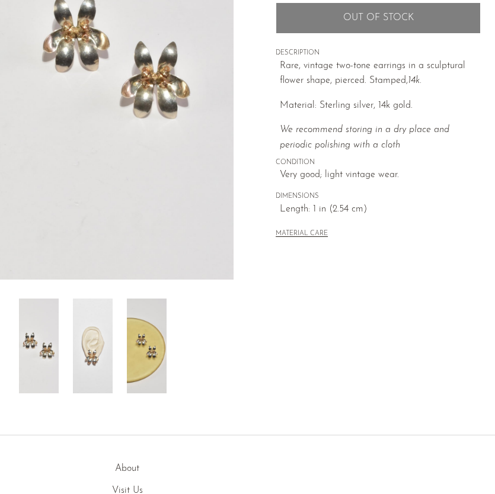
click at [91, 347] on img at bounding box center [93, 346] width 40 height 95
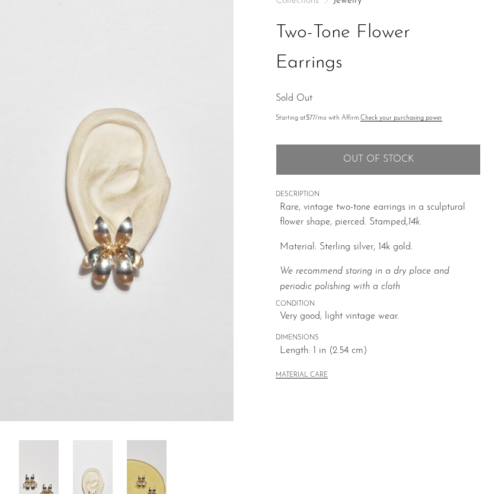
scroll to position [66, 0]
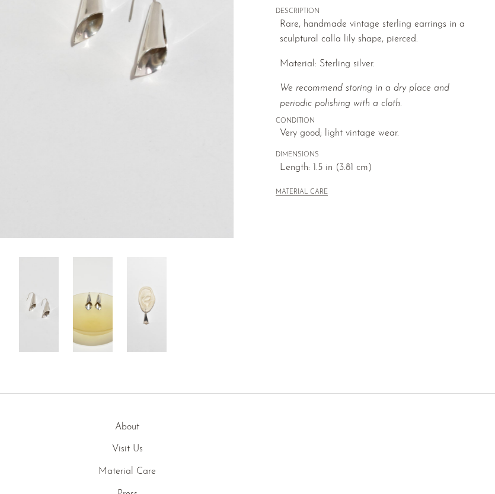
scroll to position [276, 0]
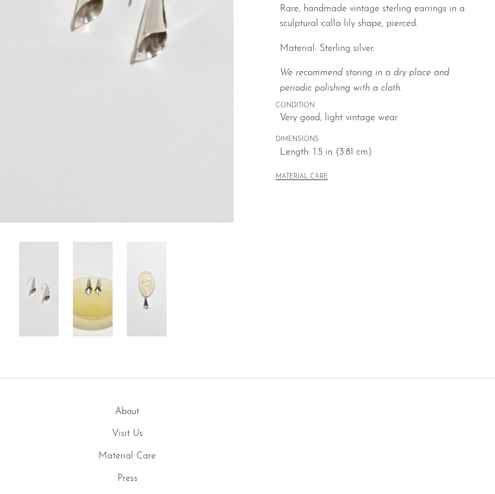
click at [162, 272] on img at bounding box center [147, 289] width 40 height 95
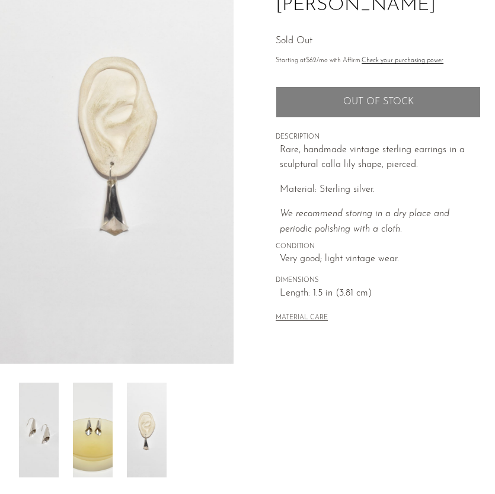
scroll to position [126, 0]
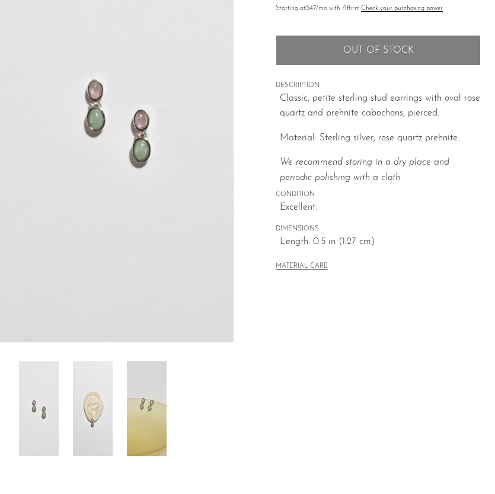
scroll to position [165, 0]
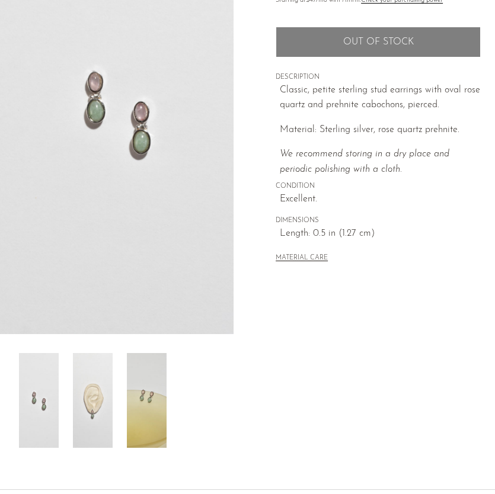
click at [102, 415] on img at bounding box center [93, 400] width 40 height 95
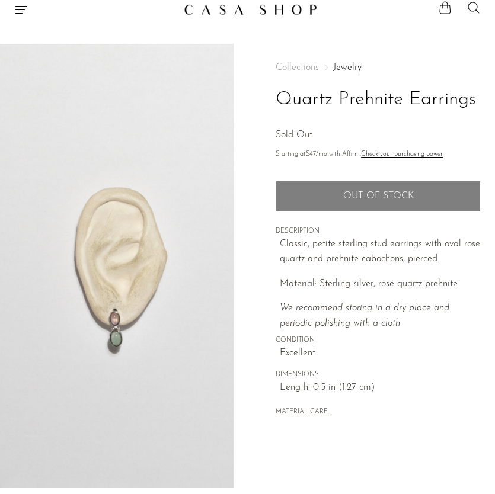
scroll to position [0, 0]
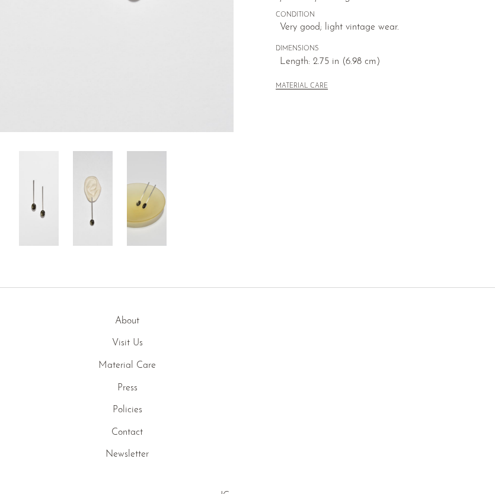
scroll to position [370, 0]
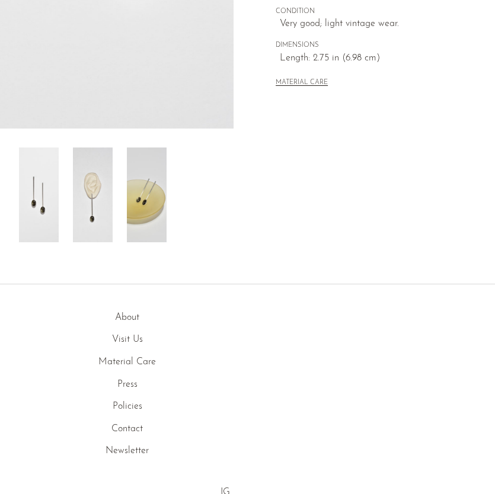
click at [100, 203] on img at bounding box center [93, 194] width 40 height 95
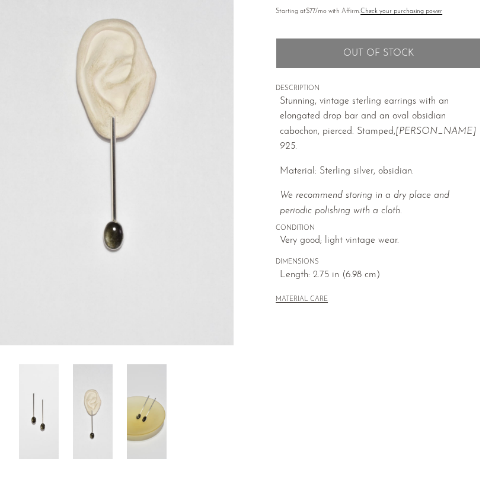
scroll to position [112, 0]
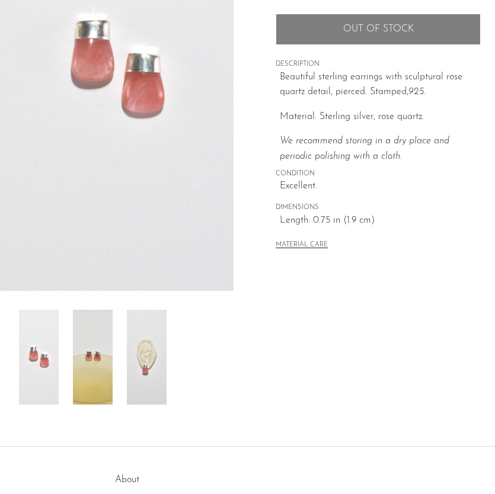
scroll to position [222, 0]
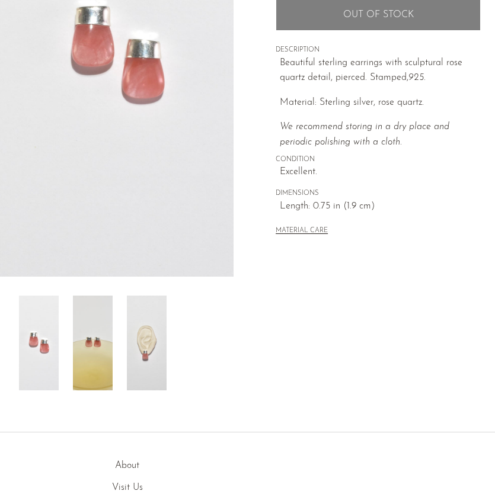
click at [150, 354] on img at bounding box center [147, 343] width 40 height 95
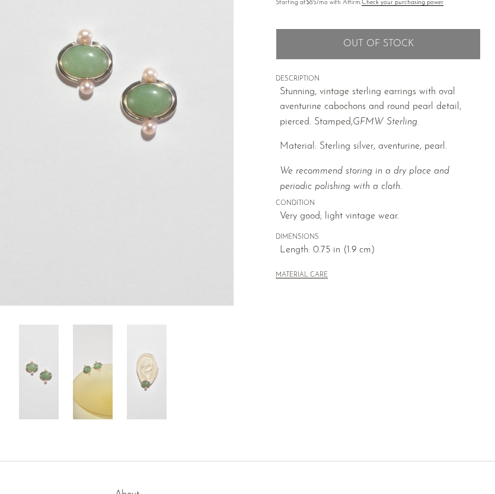
scroll to position [221, 0]
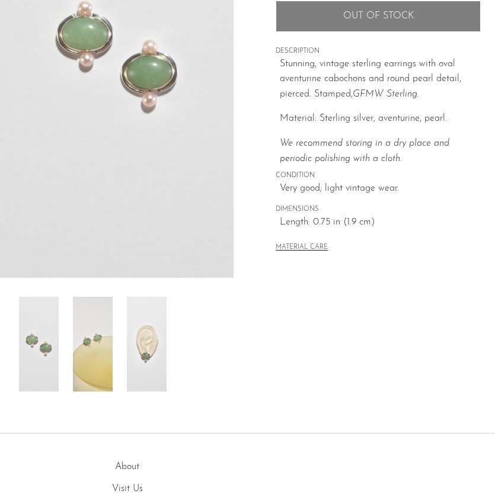
click at [140, 372] on img at bounding box center [147, 344] width 40 height 95
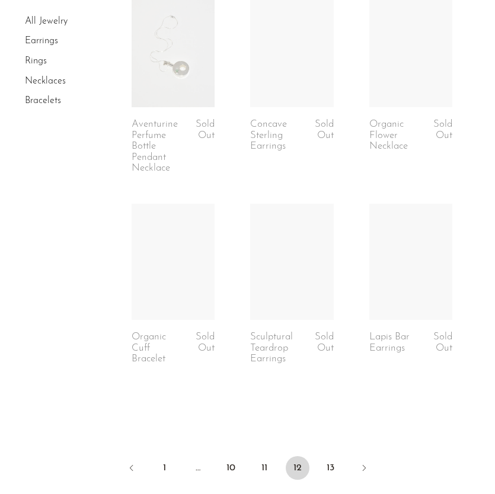
scroll to position [2045, 0]
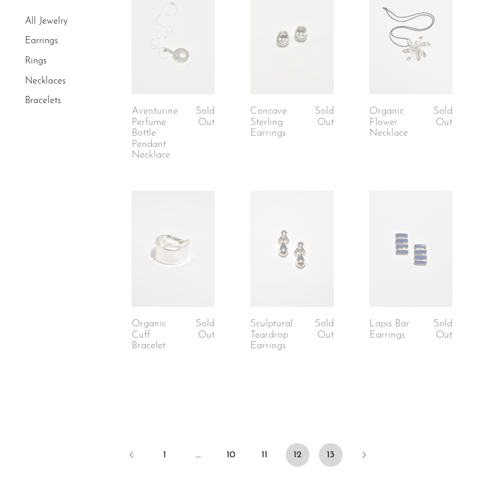
click at [333, 454] on link "13" at bounding box center [331, 455] width 24 height 24
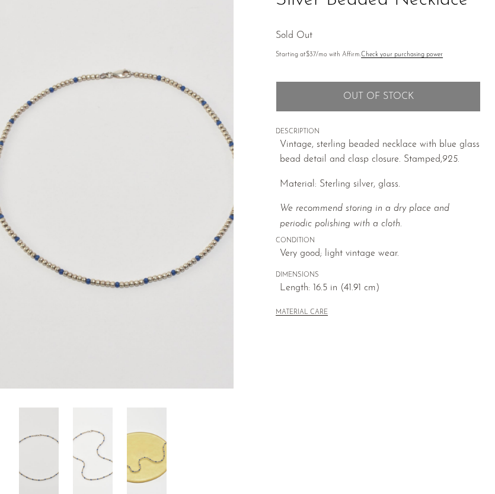
scroll to position [158, 0]
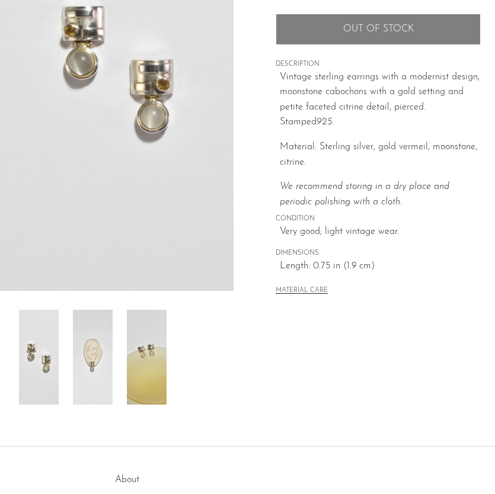
scroll to position [352, 0]
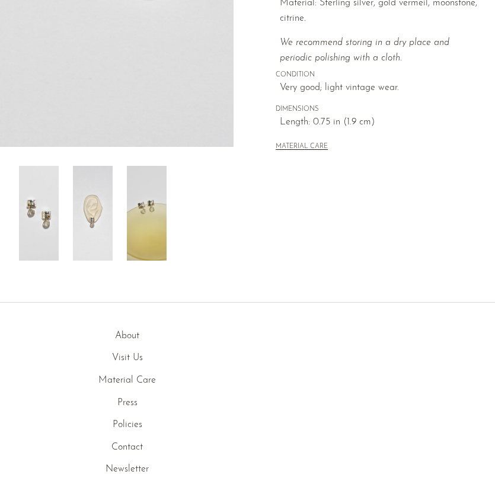
click at [100, 225] on img at bounding box center [93, 213] width 40 height 95
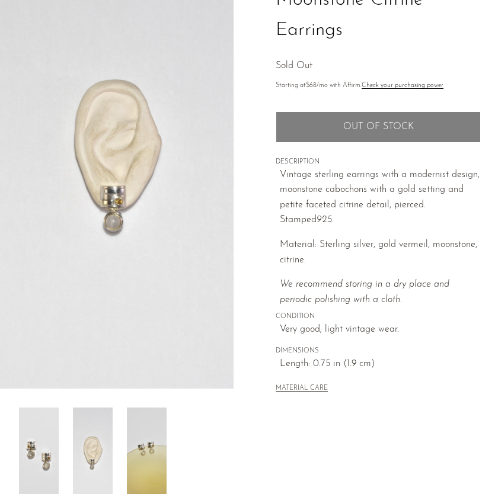
scroll to position [102, 0]
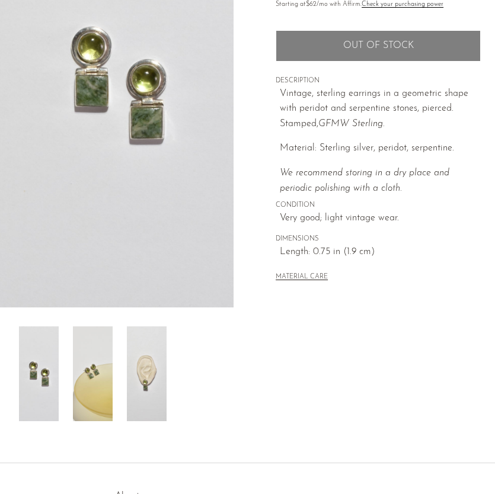
scroll to position [228, 0]
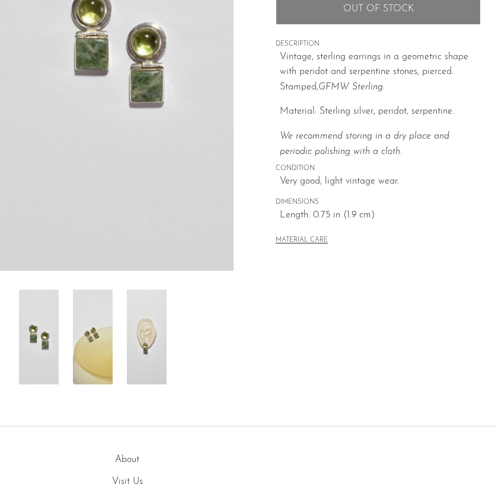
click at [157, 353] on img at bounding box center [147, 337] width 40 height 95
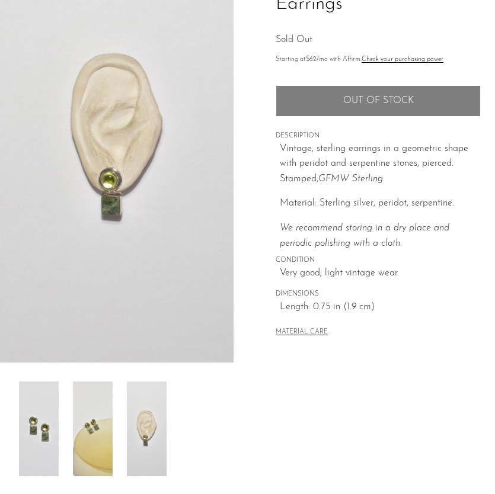
scroll to position [134, 0]
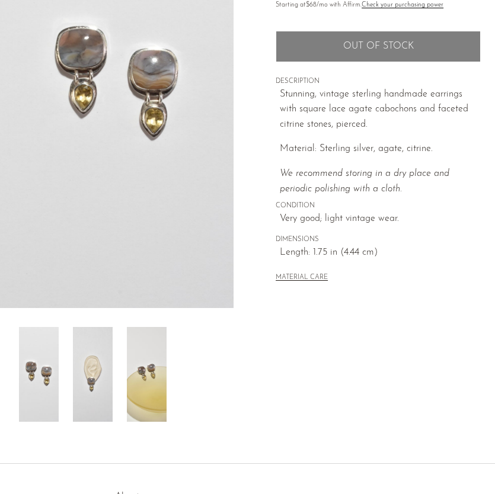
scroll to position [208, 0]
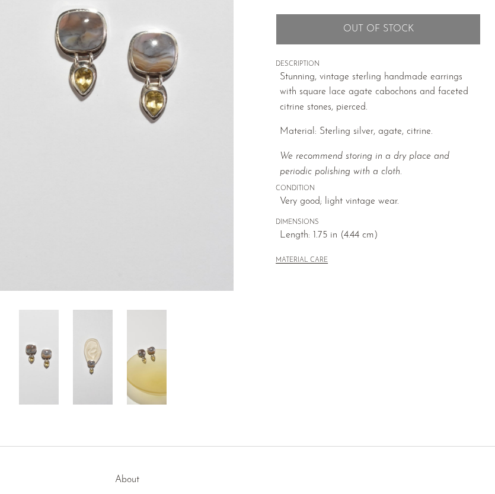
click at [103, 355] on img at bounding box center [93, 357] width 40 height 95
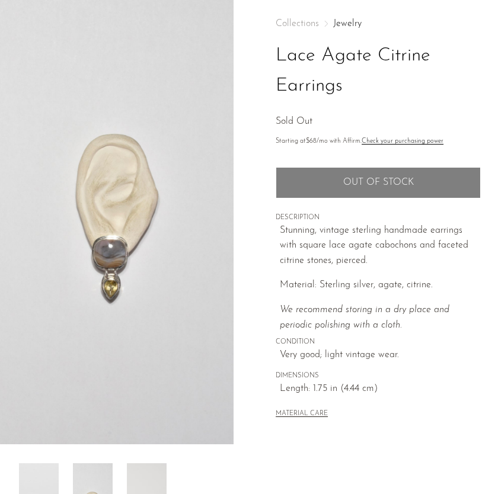
scroll to position [18, 0]
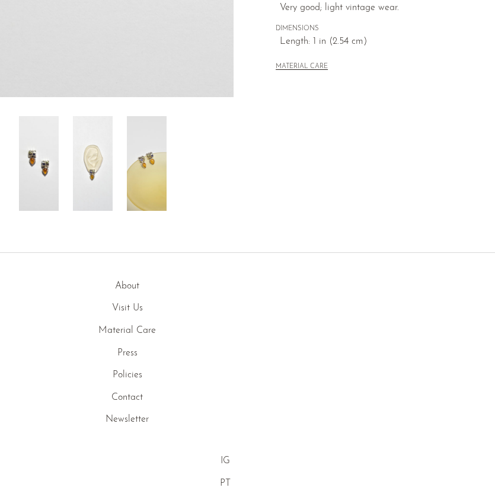
scroll to position [402, 0]
click at [96, 166] on img at bounding box center [93, 163] width 40 height 95
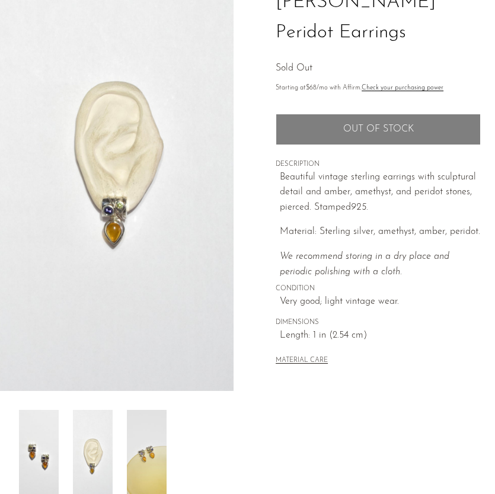
scroll to position [102, 0]
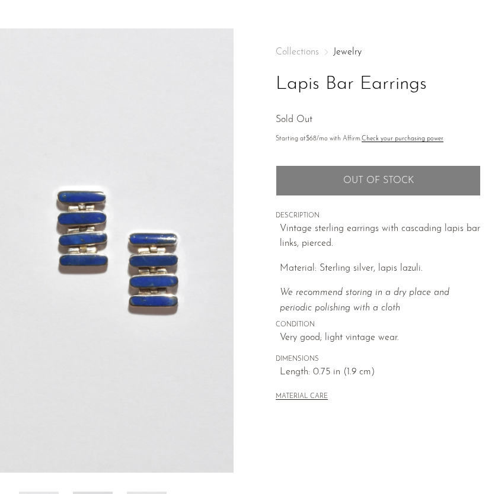
scroll to position [9, 0]
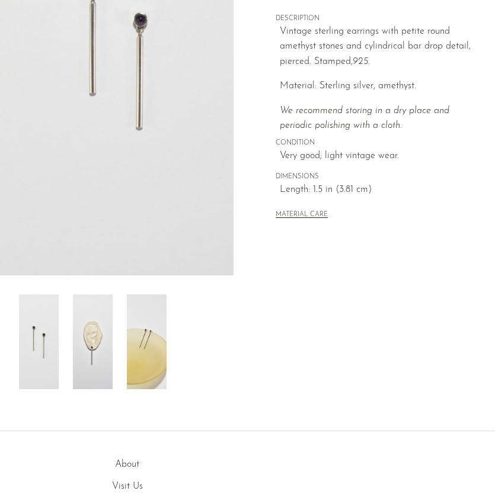
scroll to position [227, 0]
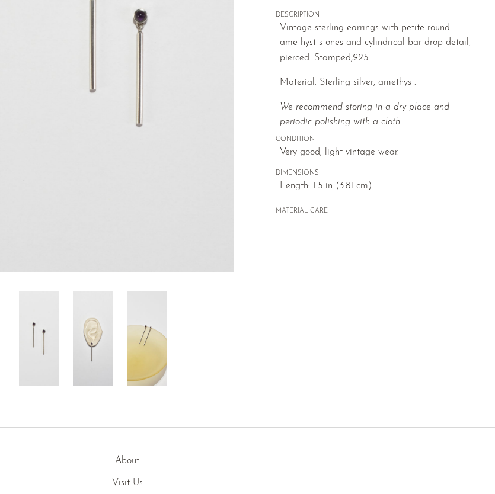
click at [88, 351] on img at bounding box center [93, 338] width 40 height 95
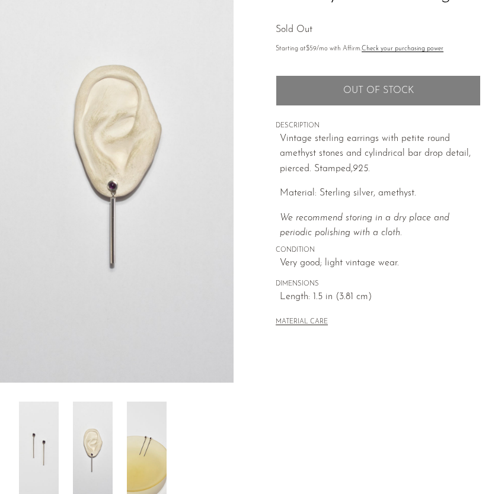
scroll to position [113, 0]
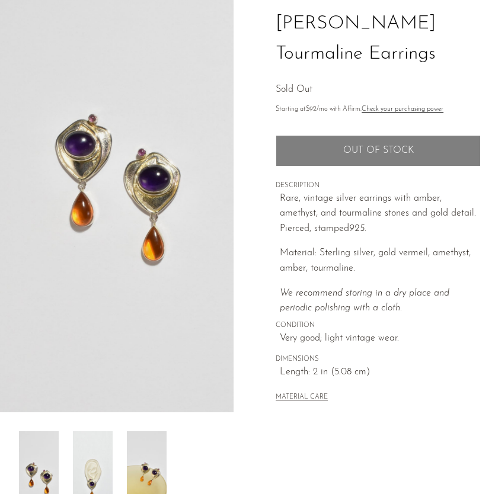
scroll to position [184, 0]
